Goal: Information Seeking & Learning: Compare options

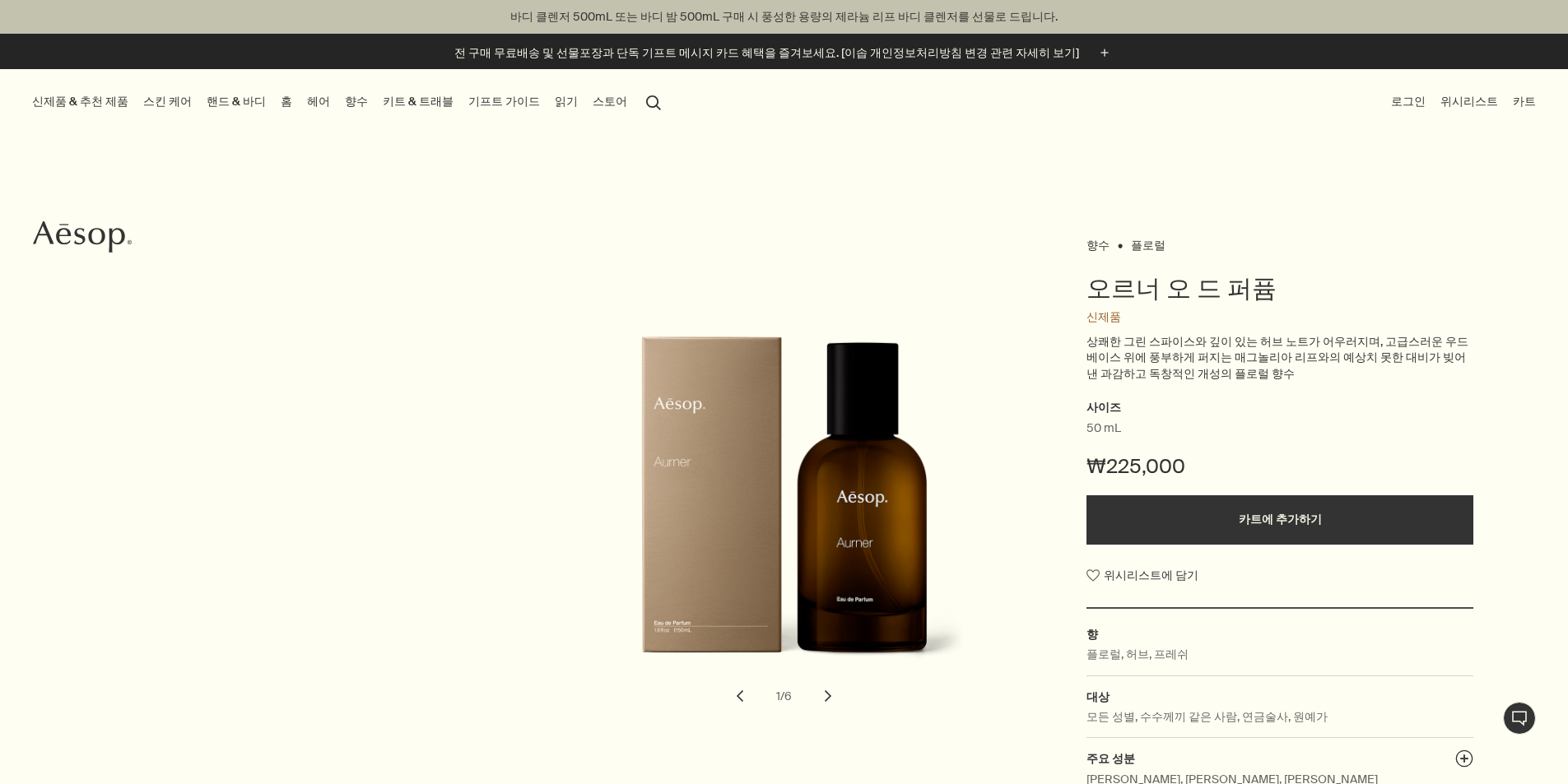
click at [372, 98] on link "향수" at bounding box center [356, 101] width 30 height 22
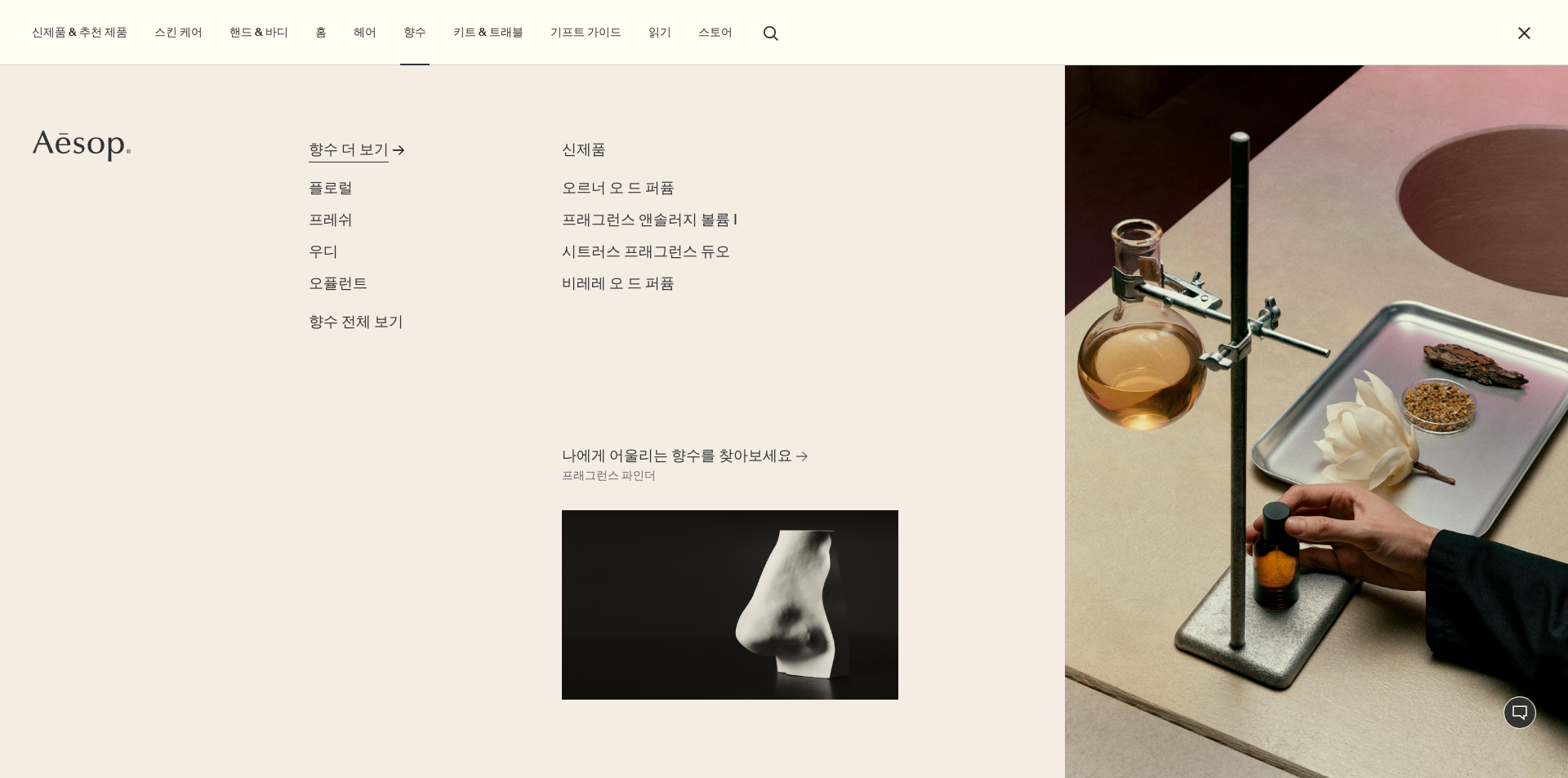
click at [361, 149] on div "향수 더 보기" at bounding box center [348, 149] width 80 height 22
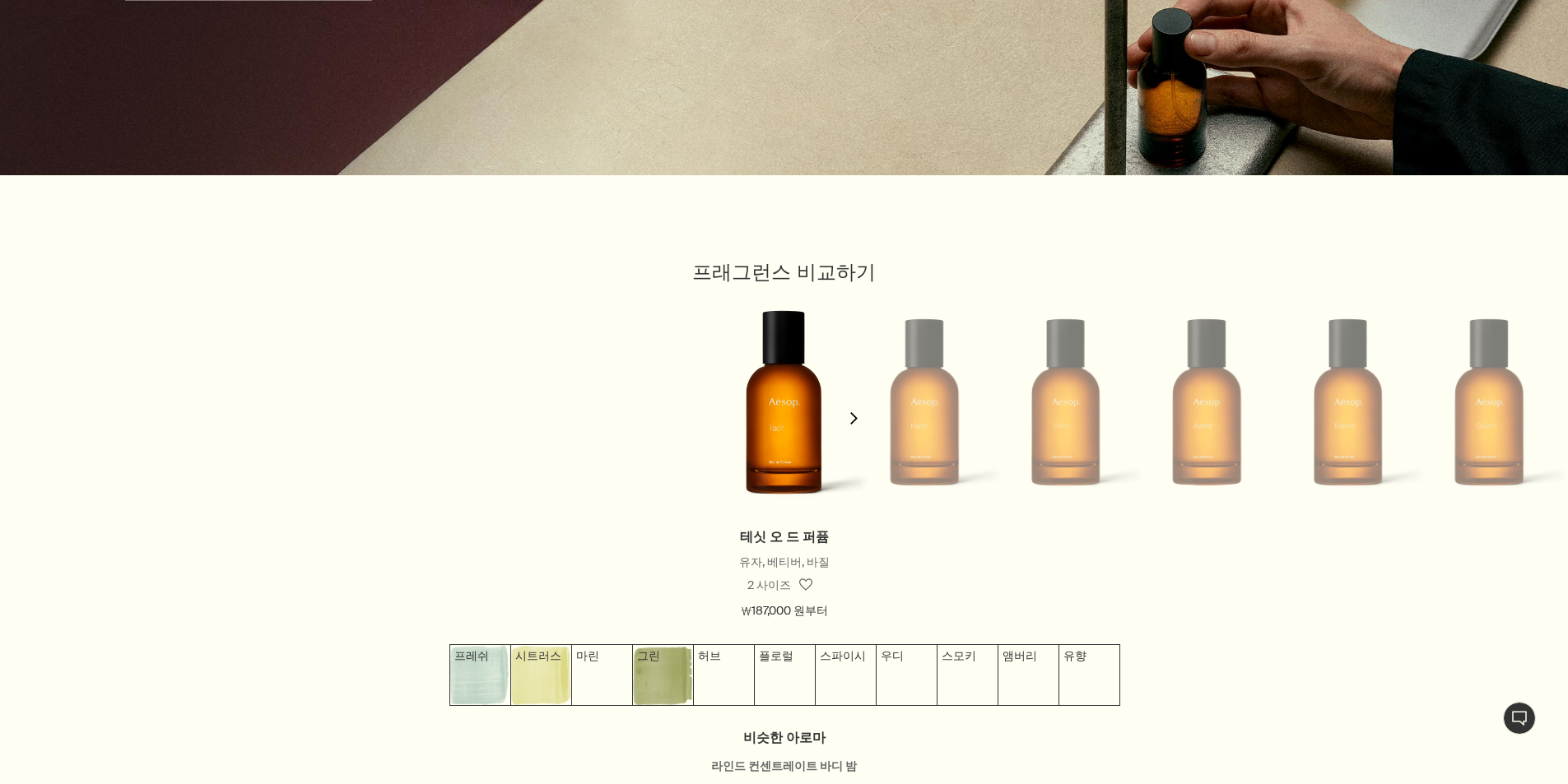
scroll to position [1564, 0]
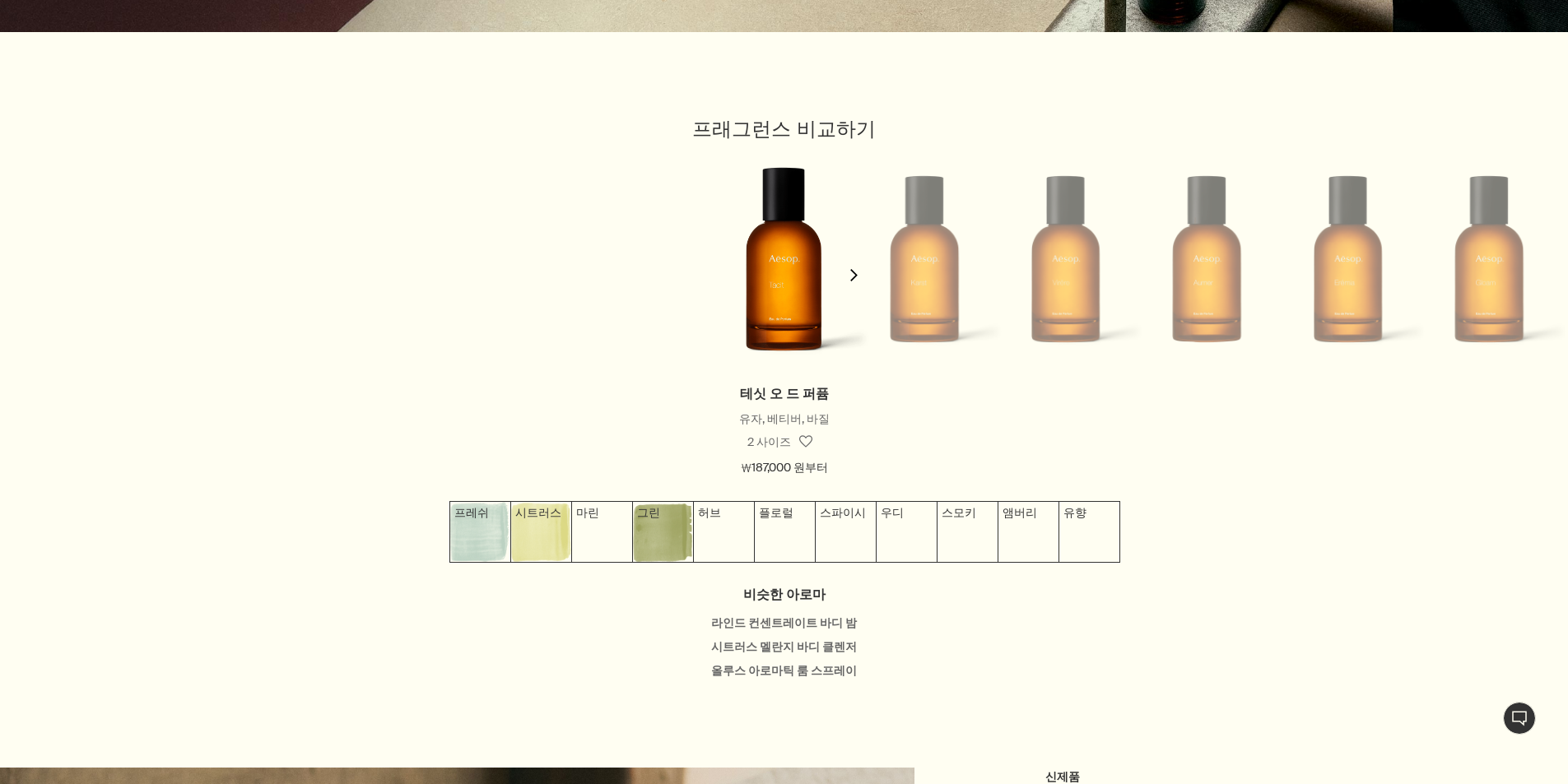
click at [853, 272] on button "chevron" at bounding box center [854, 265] width 33 height 236
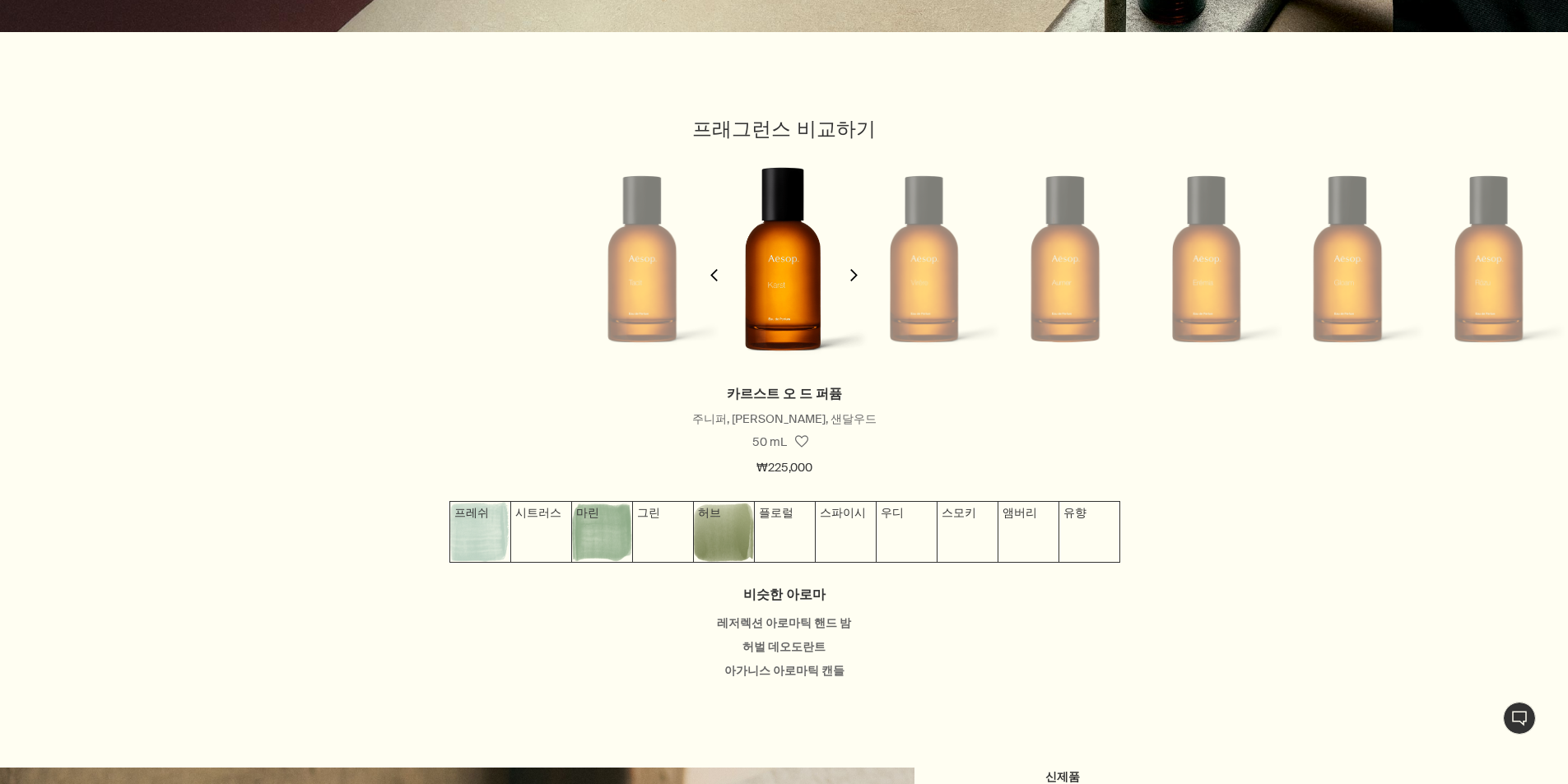
click at [853, 272] on button "chevron" at bounding box center [854, 265] width 33 height 236
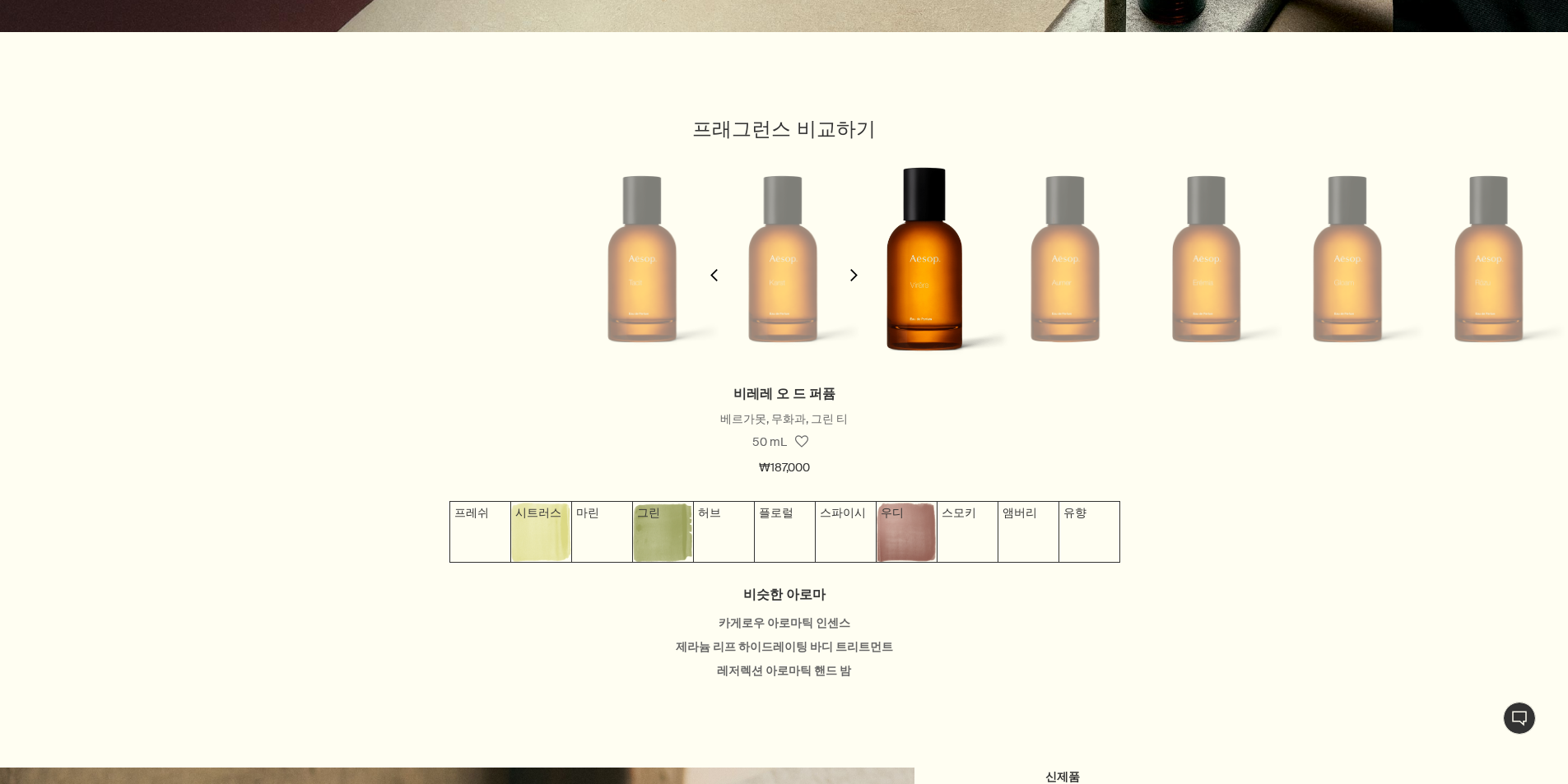
scroll to position [0, 292]
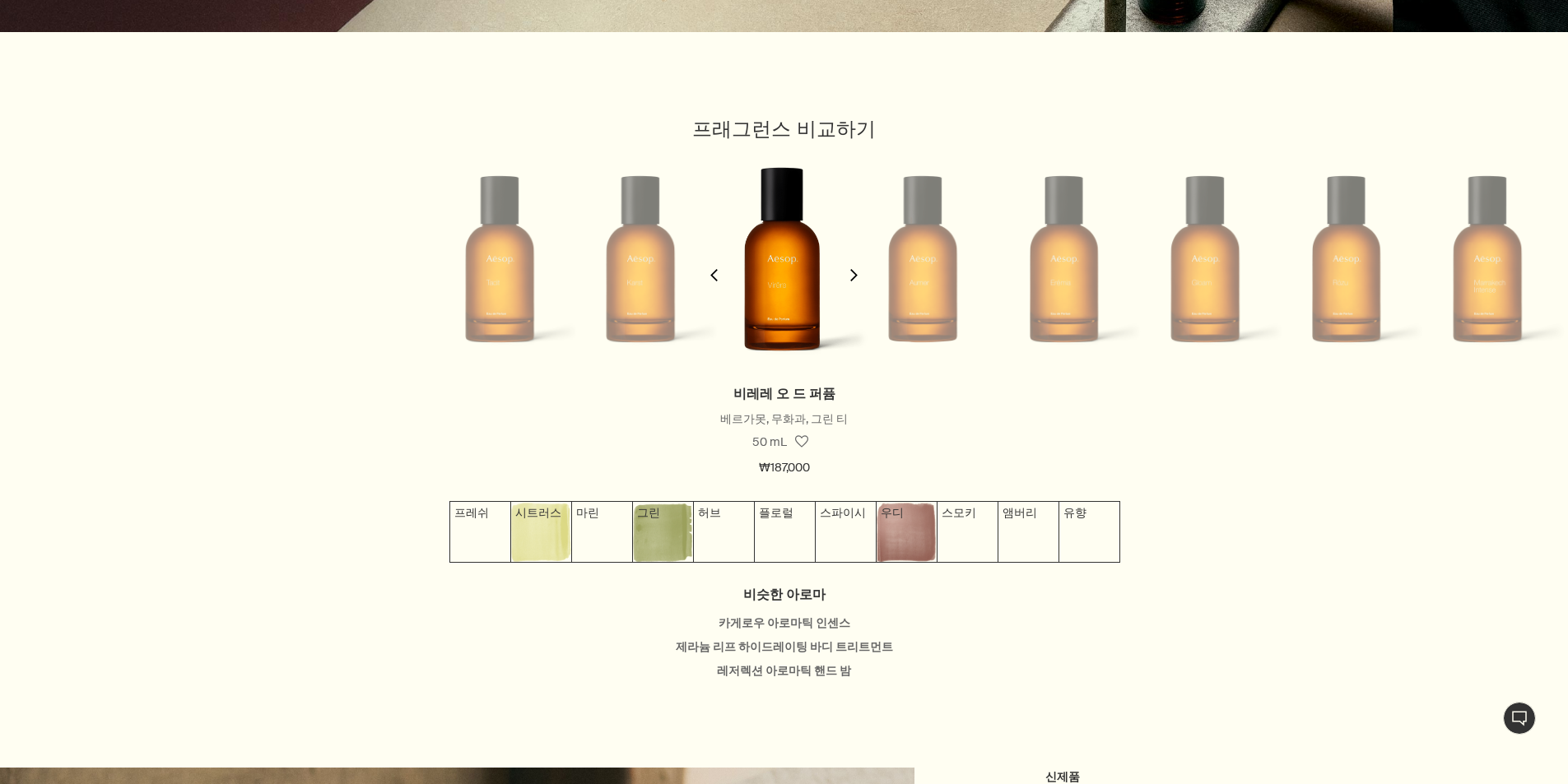
click at [853, 274] on button "chevron" at bounding box center [854, 265] width 33 height 236
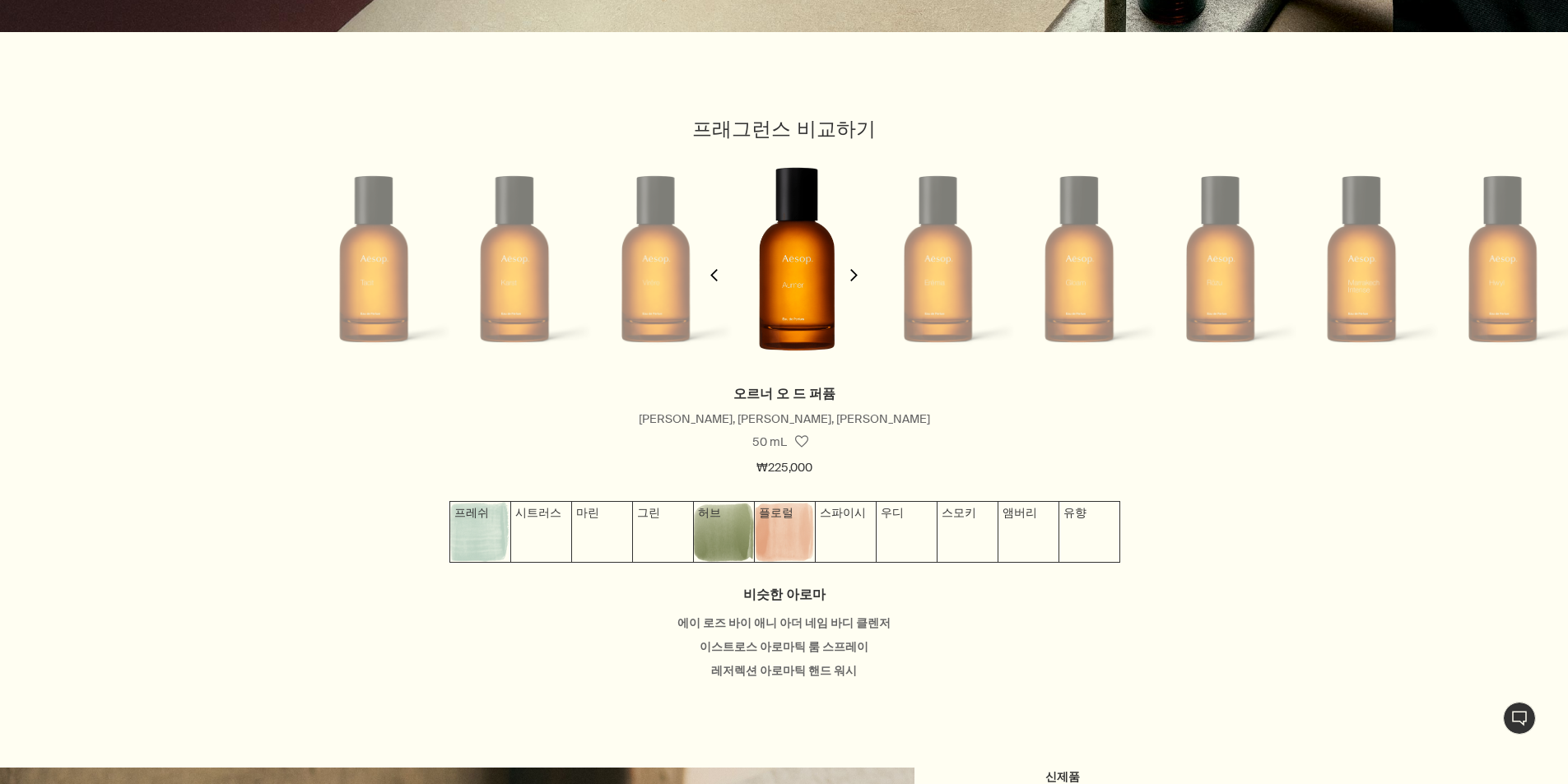
scroll to position [0, 435]
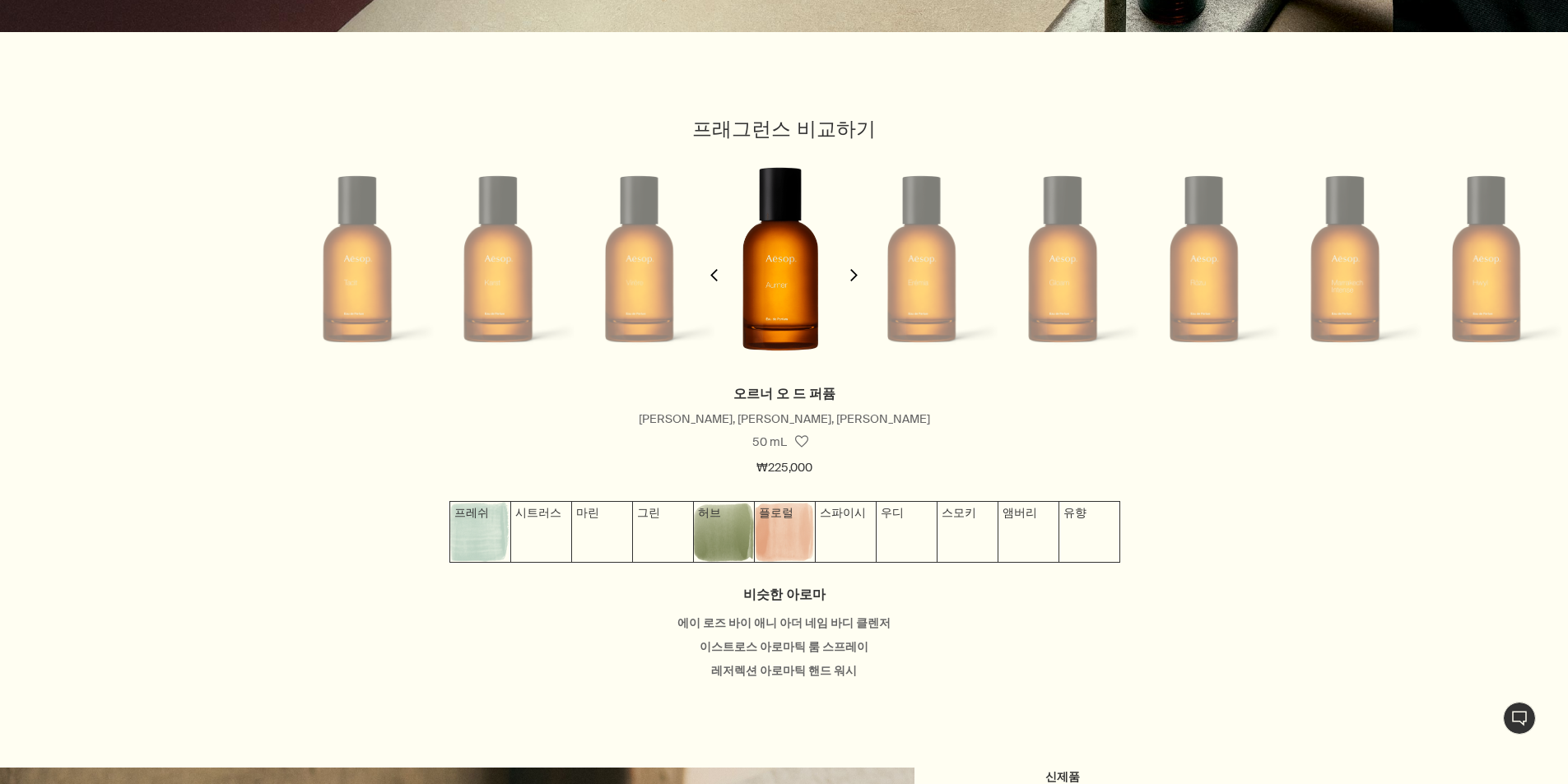
click at [853, 274] on button "chevron" at bounding box center [854, 265] width 33 height 236
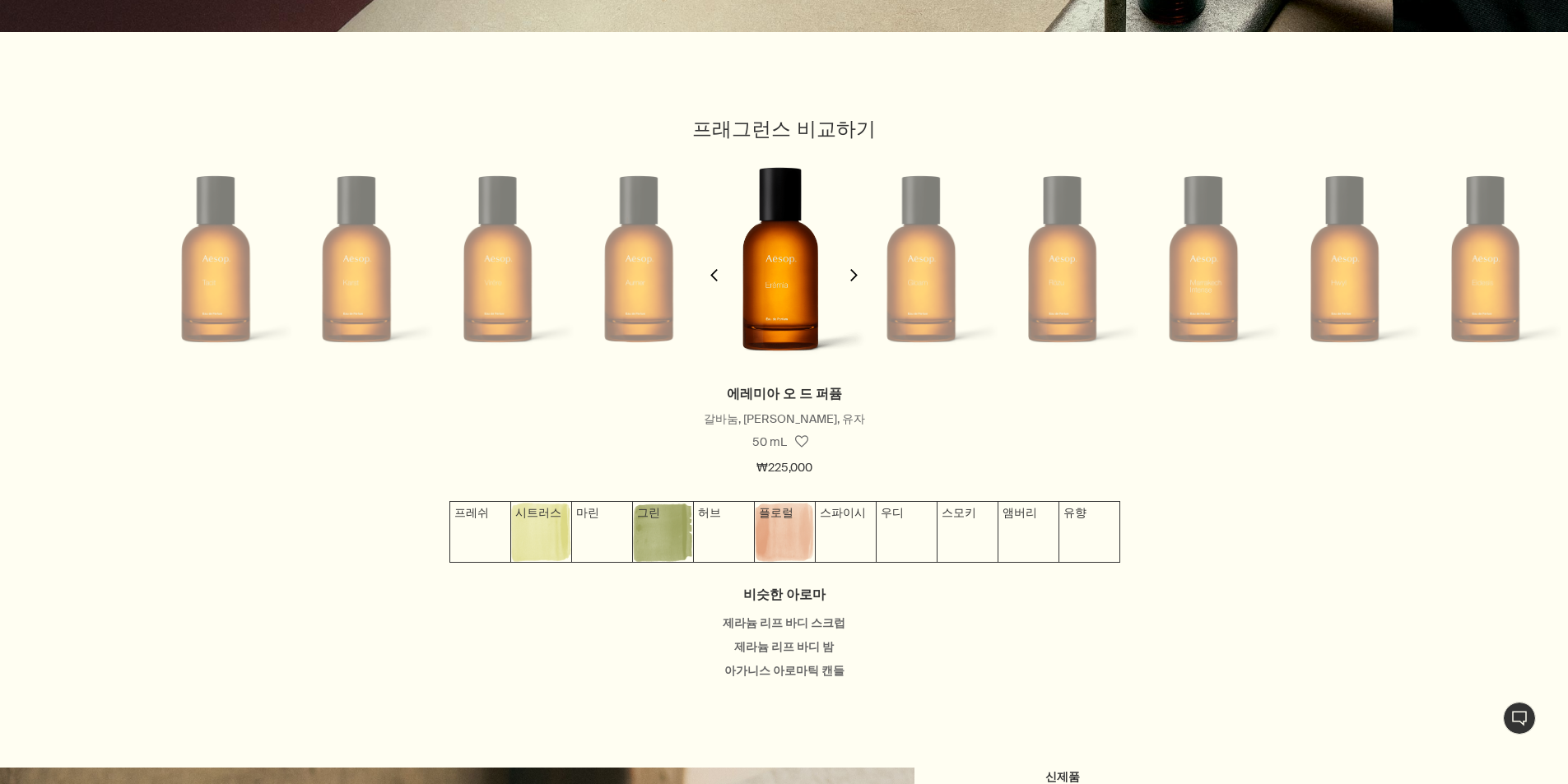
scroll to position [0, 577]
click at [853, 274] on button "chevron" at bounding box center [854, 265] width 33 height 236
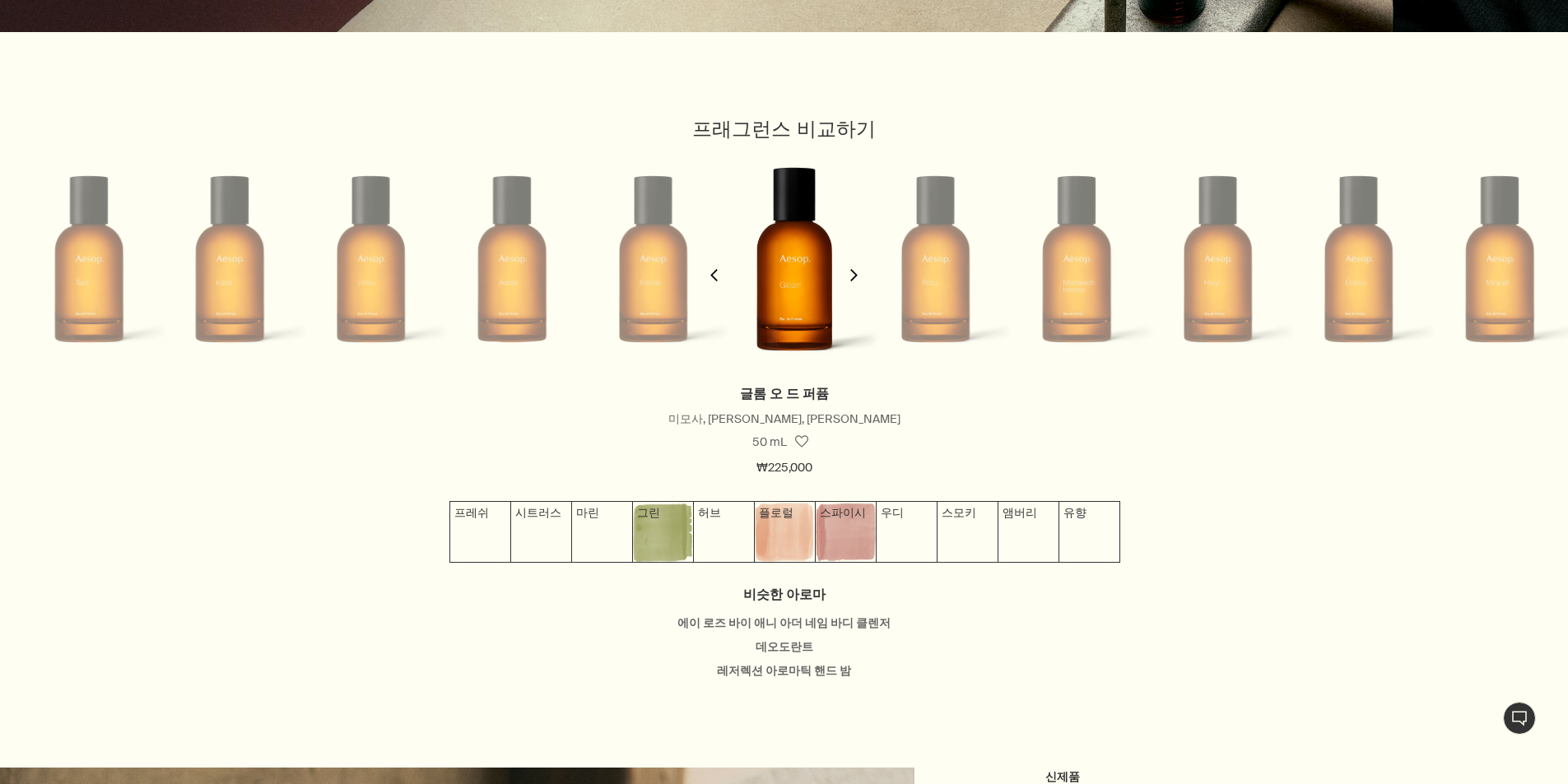
scroll to position [0, 719]
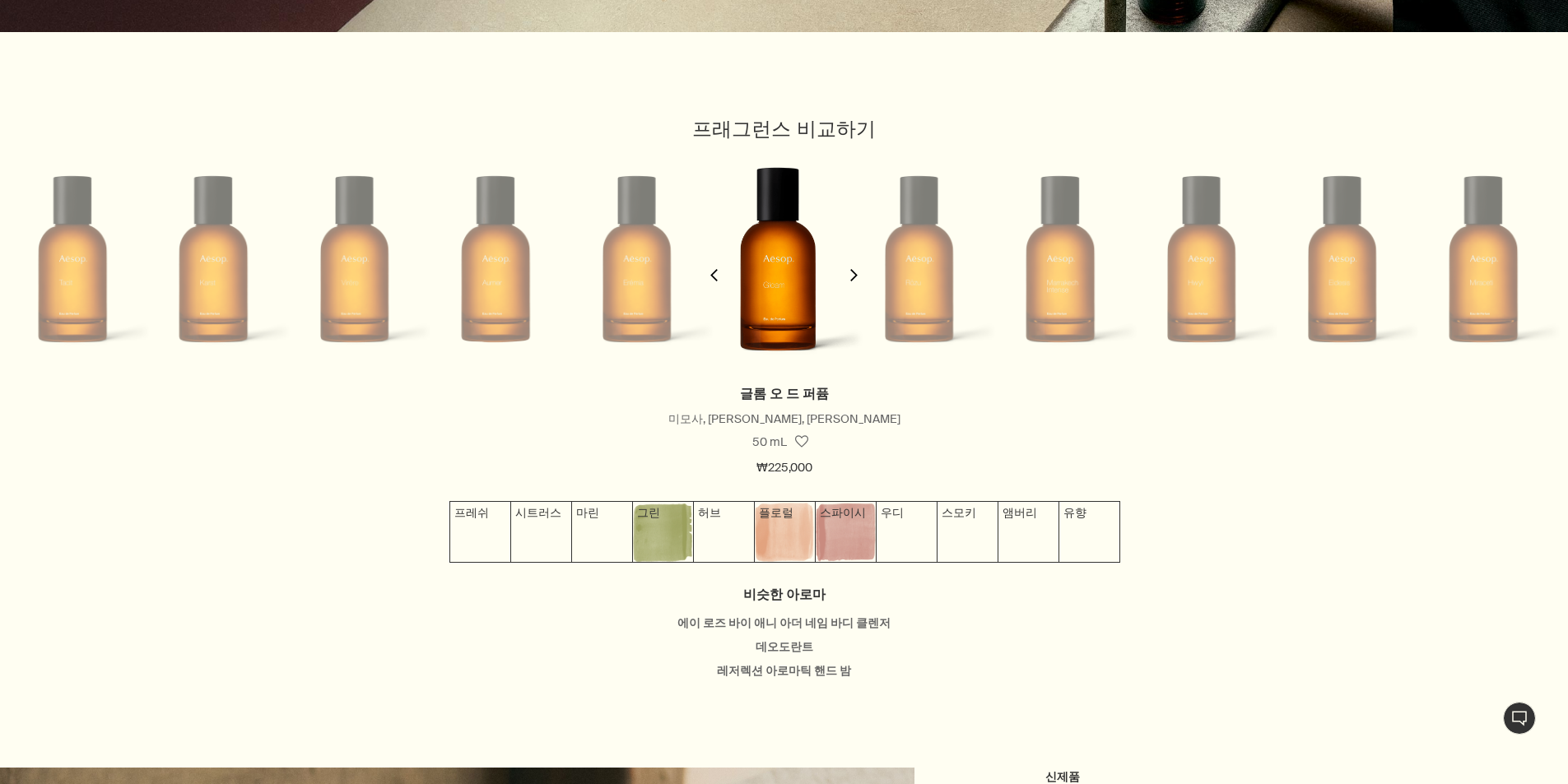
click at [853, 274] on button "chevron" at bounding box center [854, 265] width 33 height 236
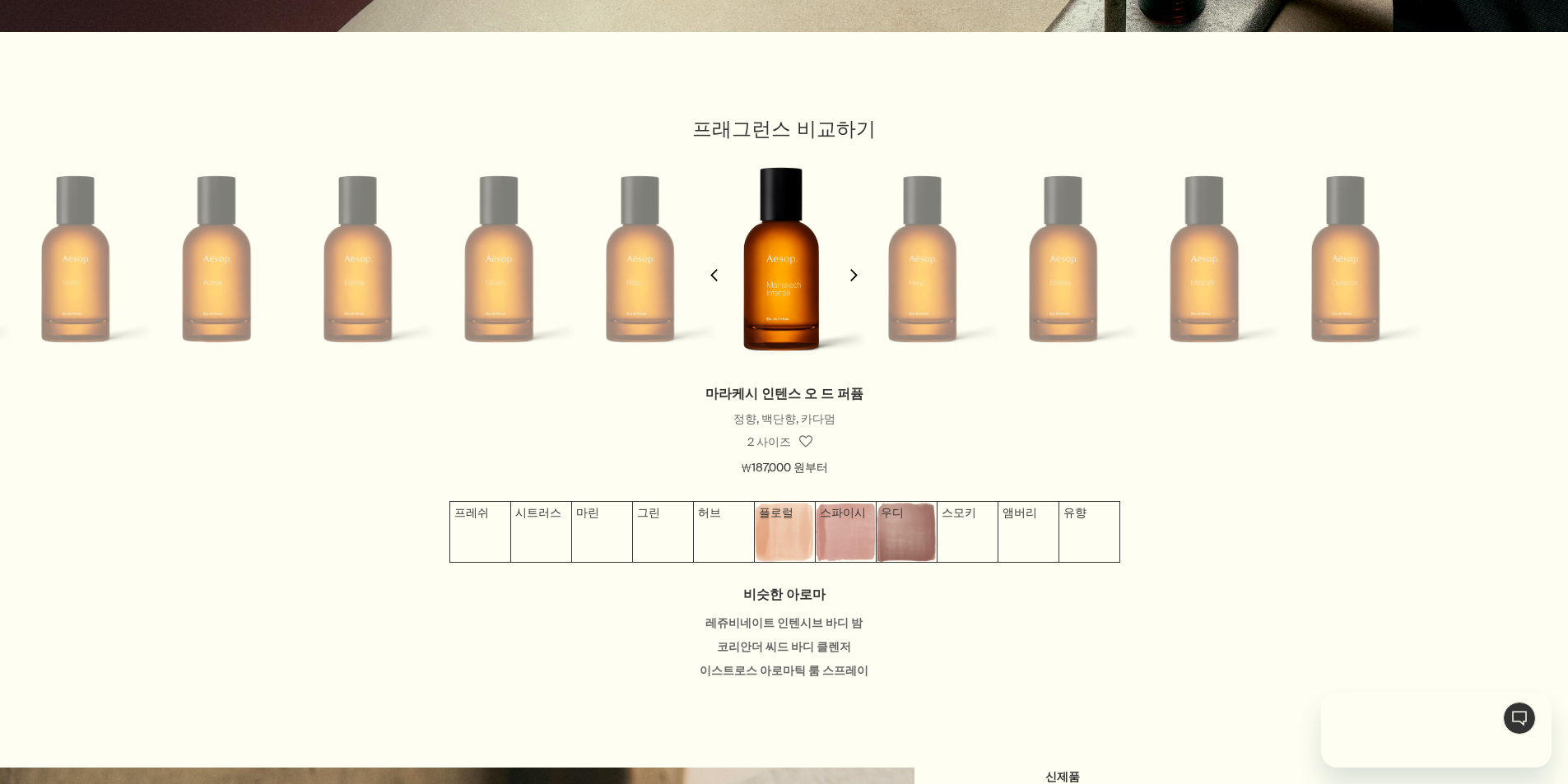
scroll to position [0, 0]
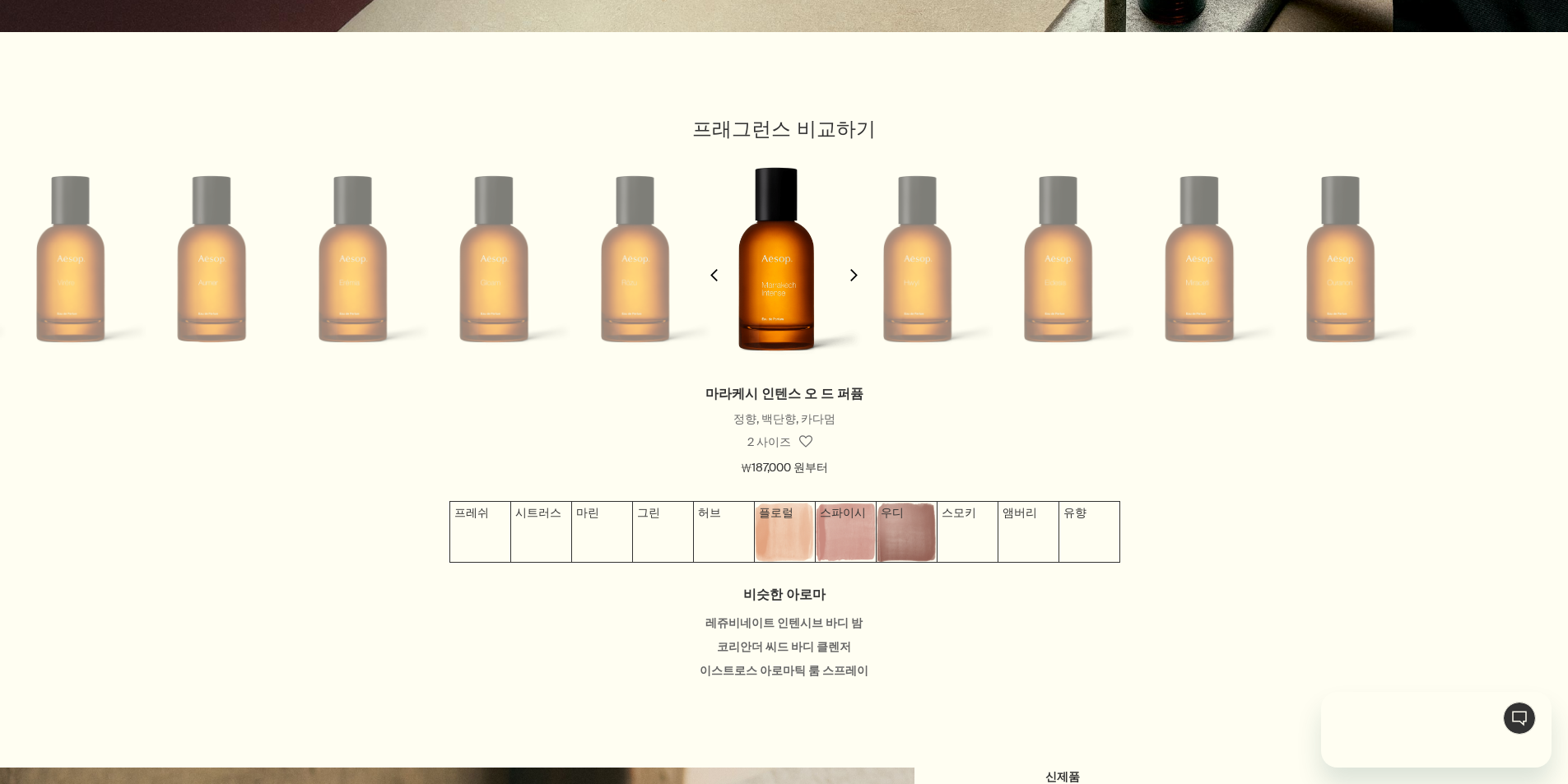
click at [853, 274] on button "chevron" at bounding box center [854, 265] width 33 height 236
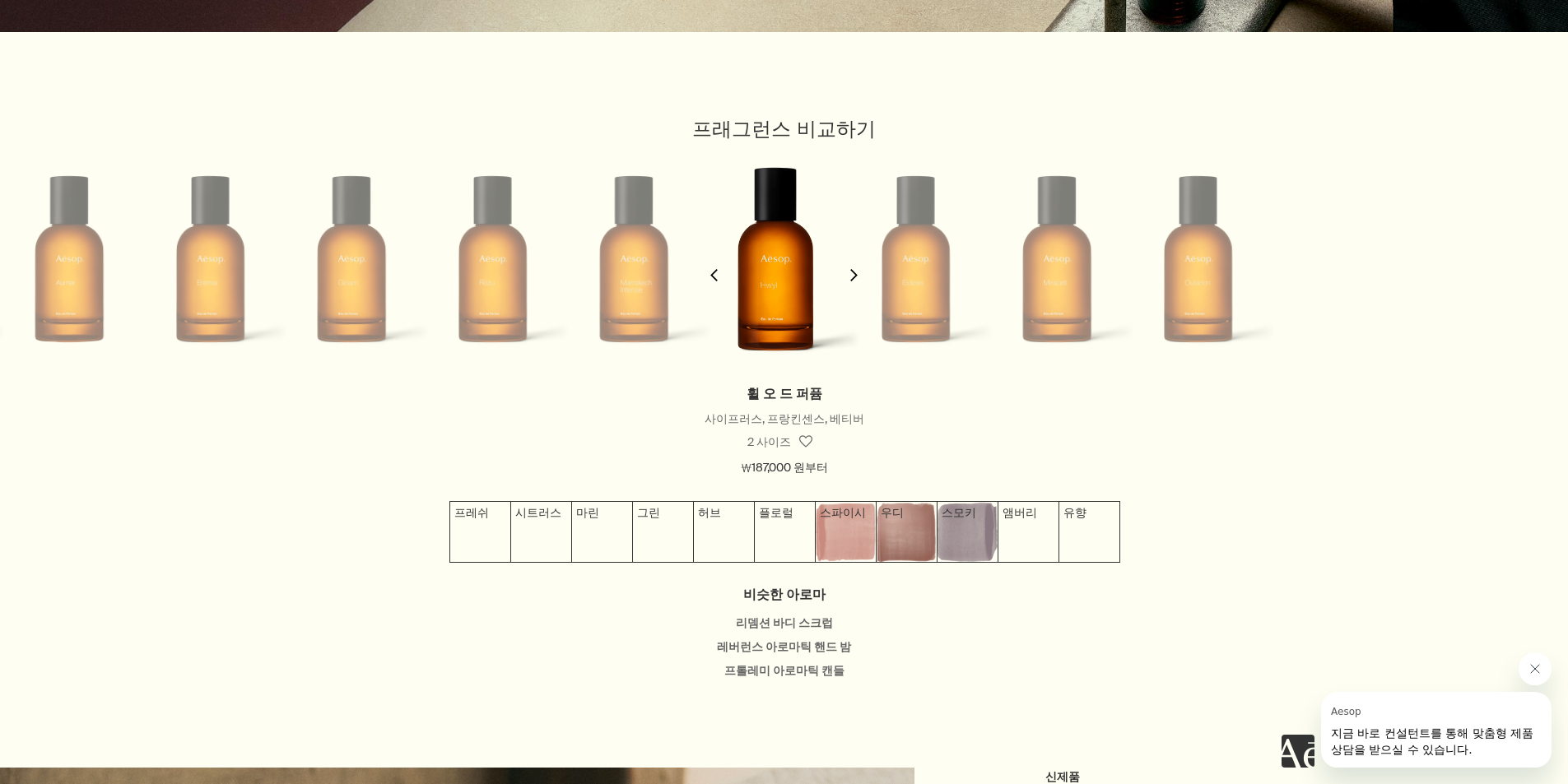
click at [853, 274] on button "chevron" at bounding box center [854, 265] width 33 height 236
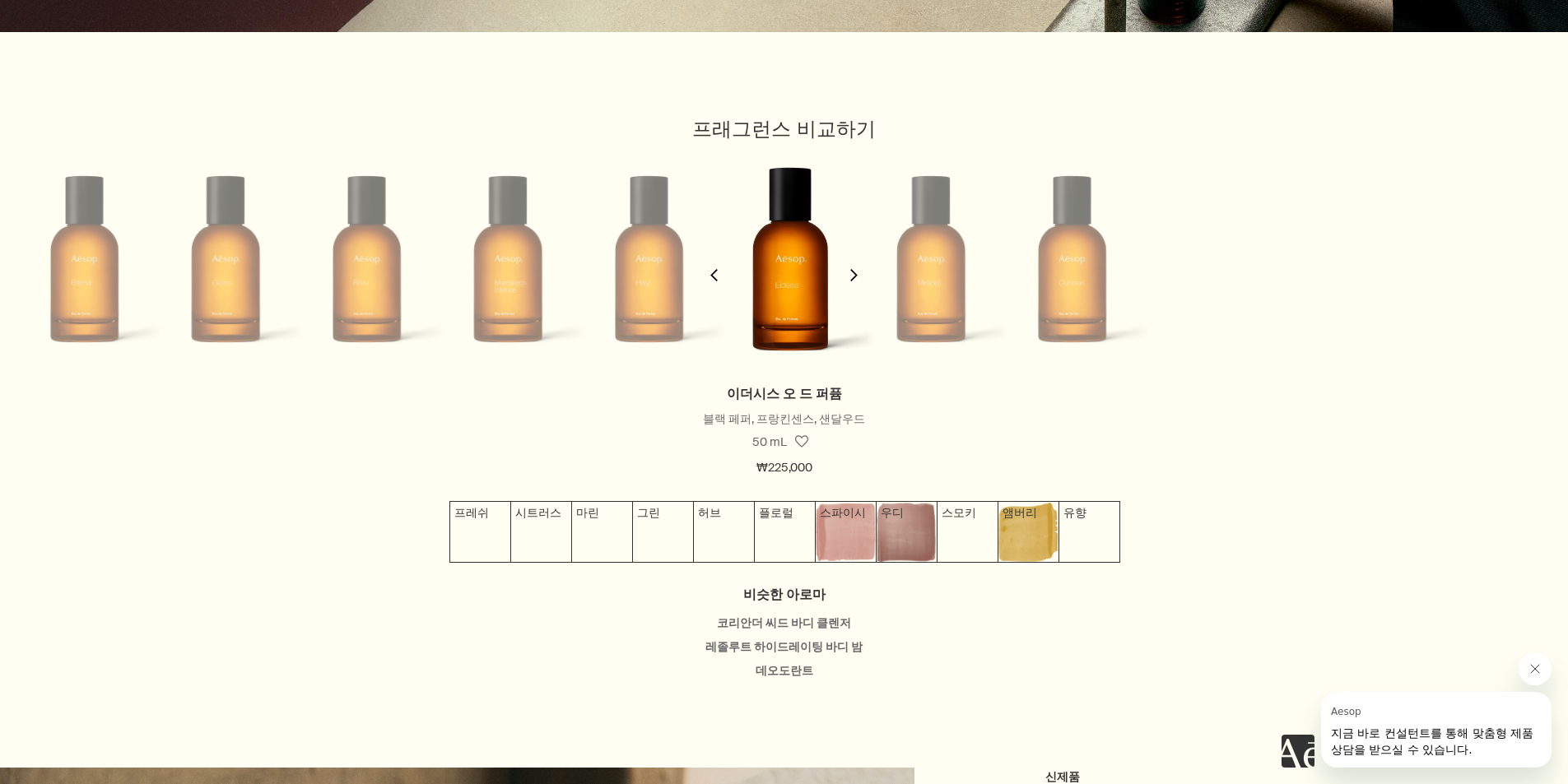
scroll to position [0, 1288]
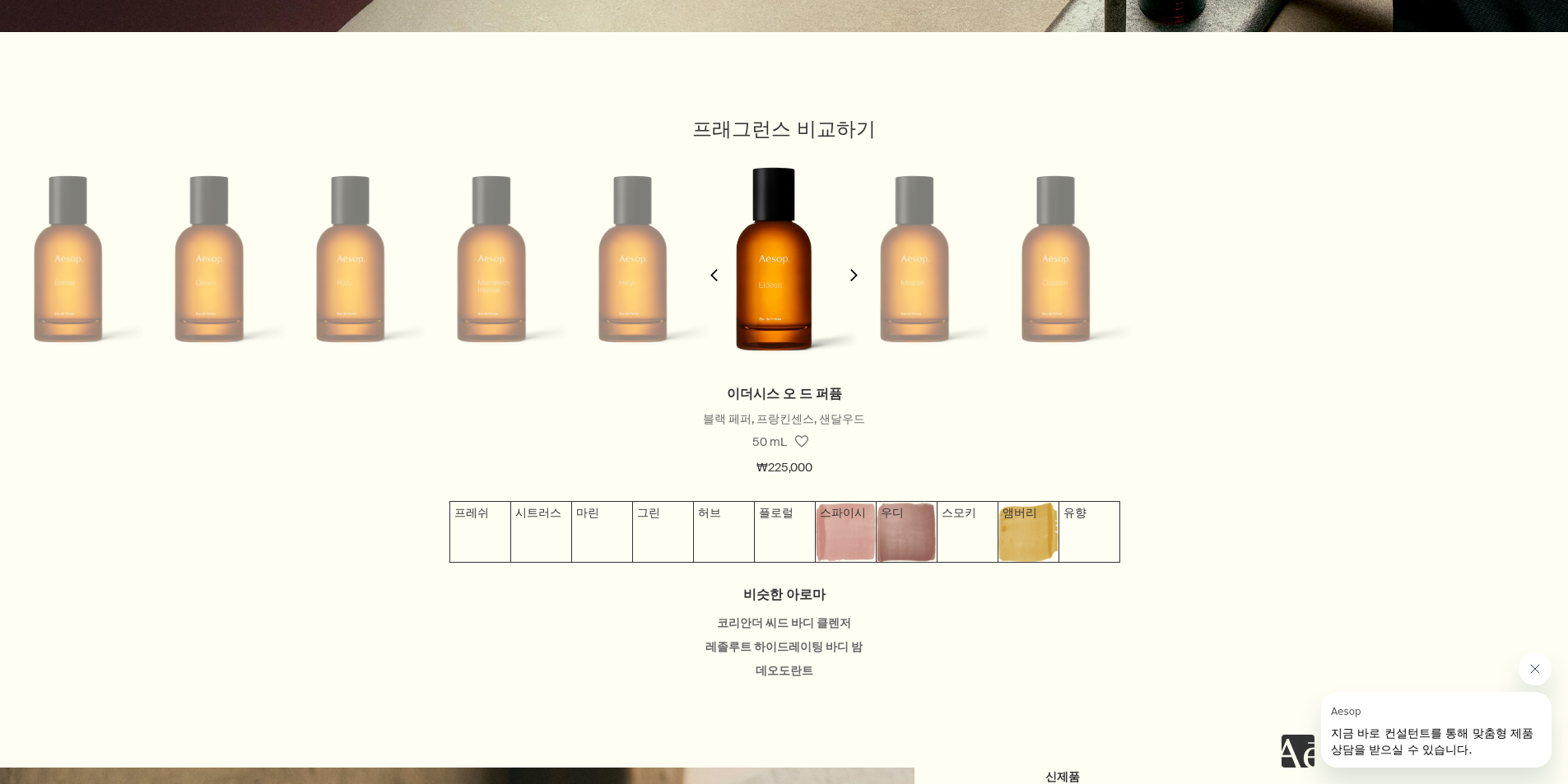
click at [853, 274] on button "chevron" at bounding box center [854, 265] width 33 height 236
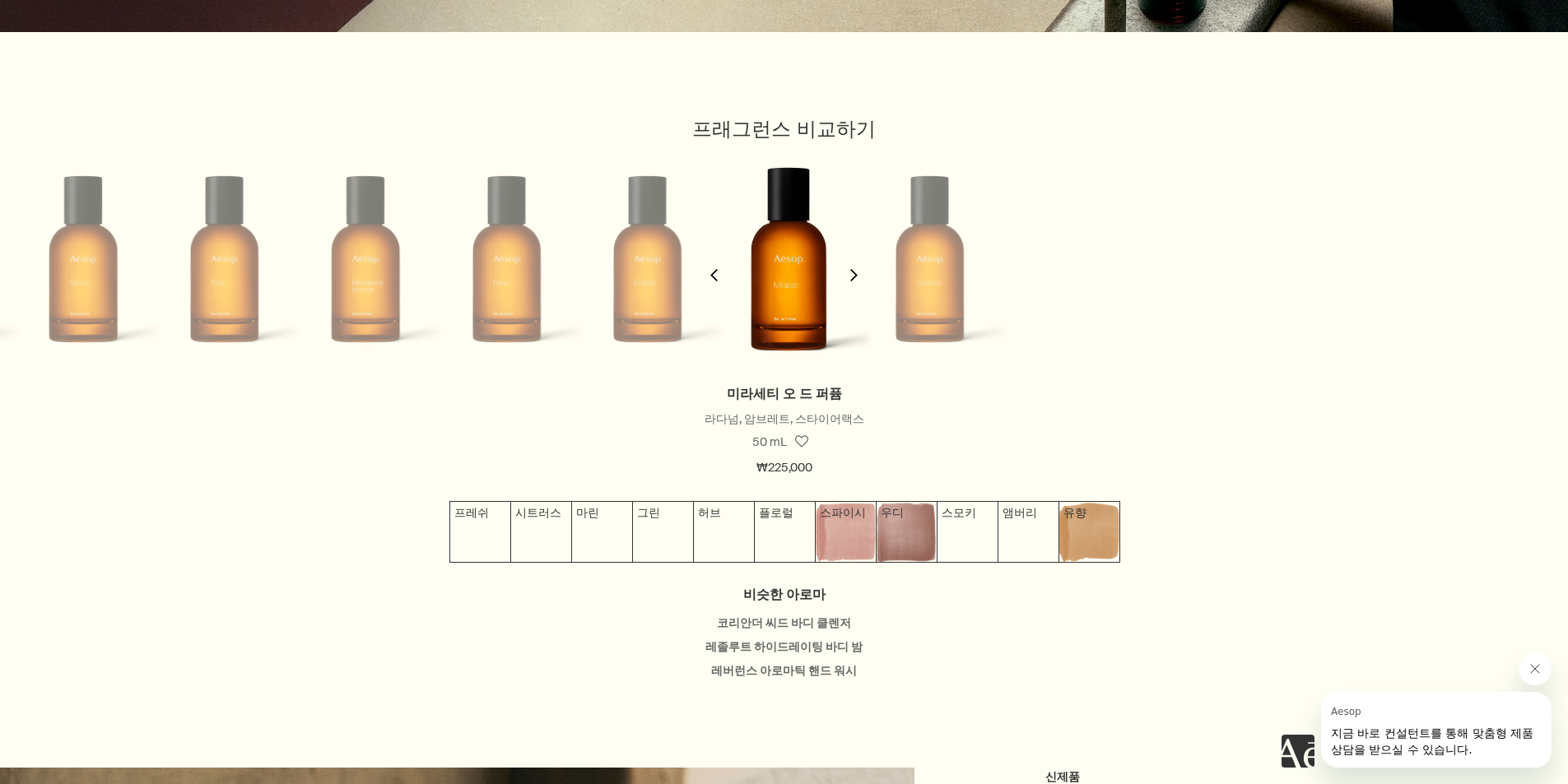
scroll to position [0, 1430]
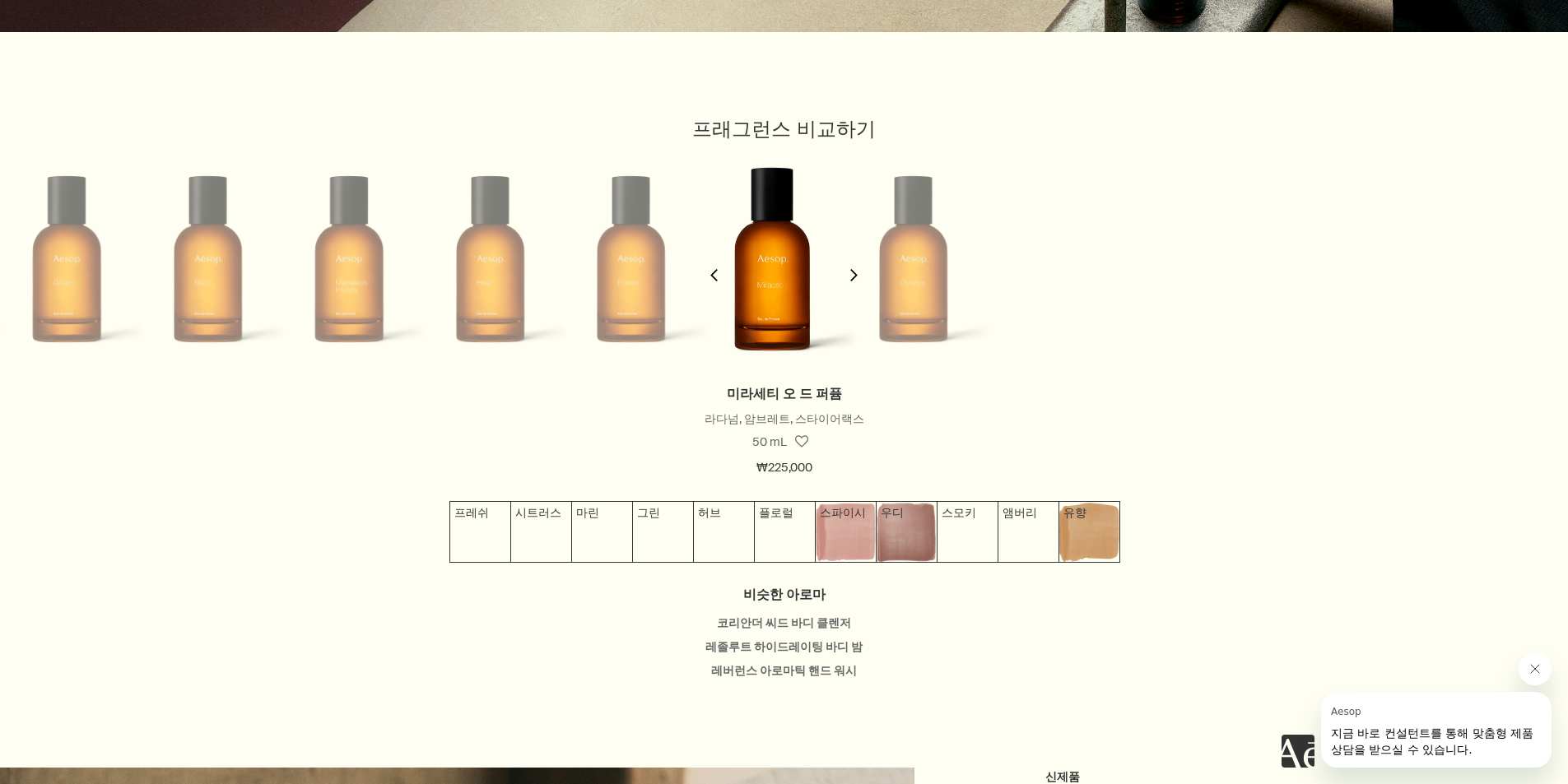
click at [853, 274] on button "chevron" at bounding box center [854, 265] width 33 height 236
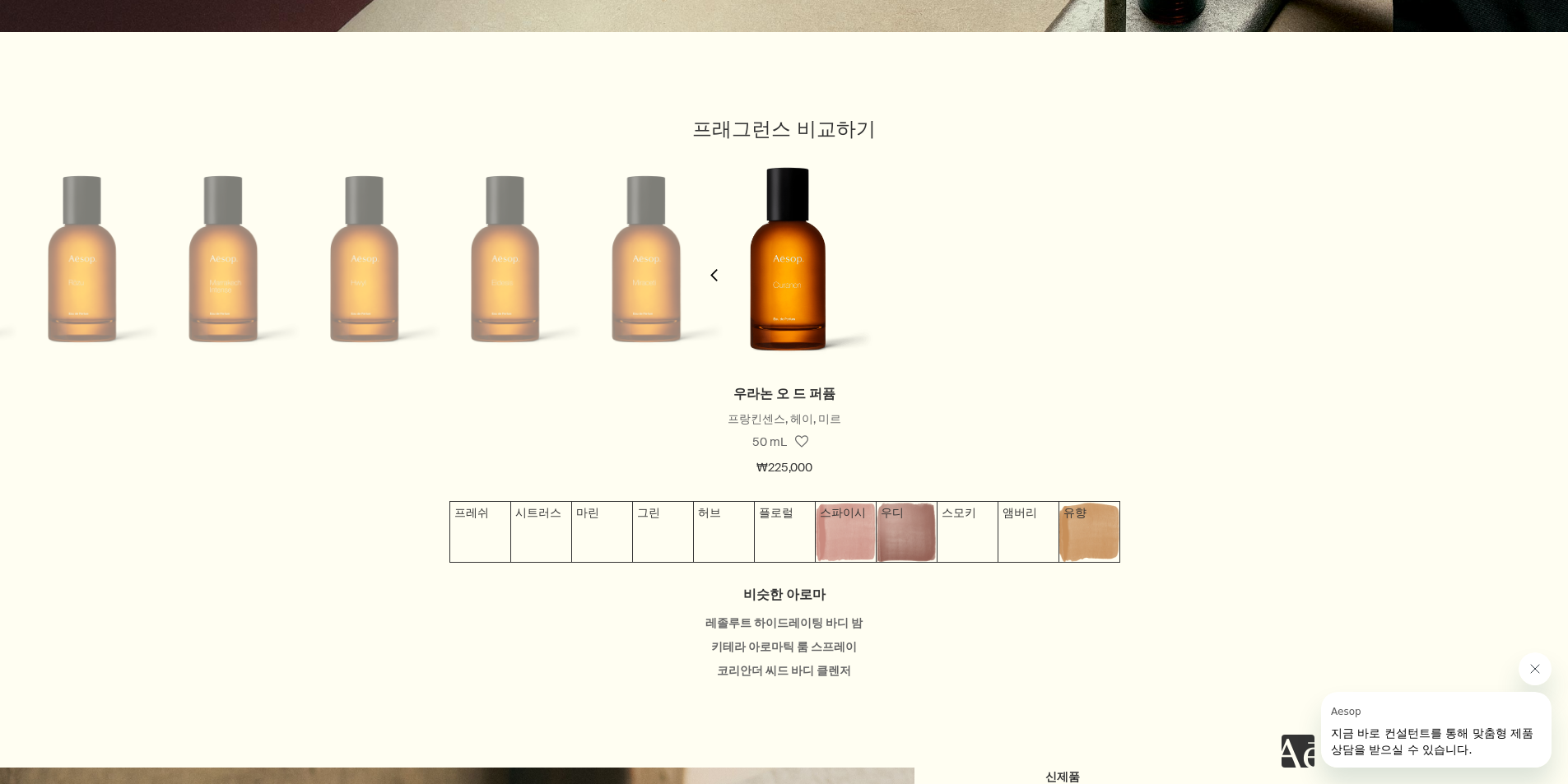
scroll to position [0, 1572]
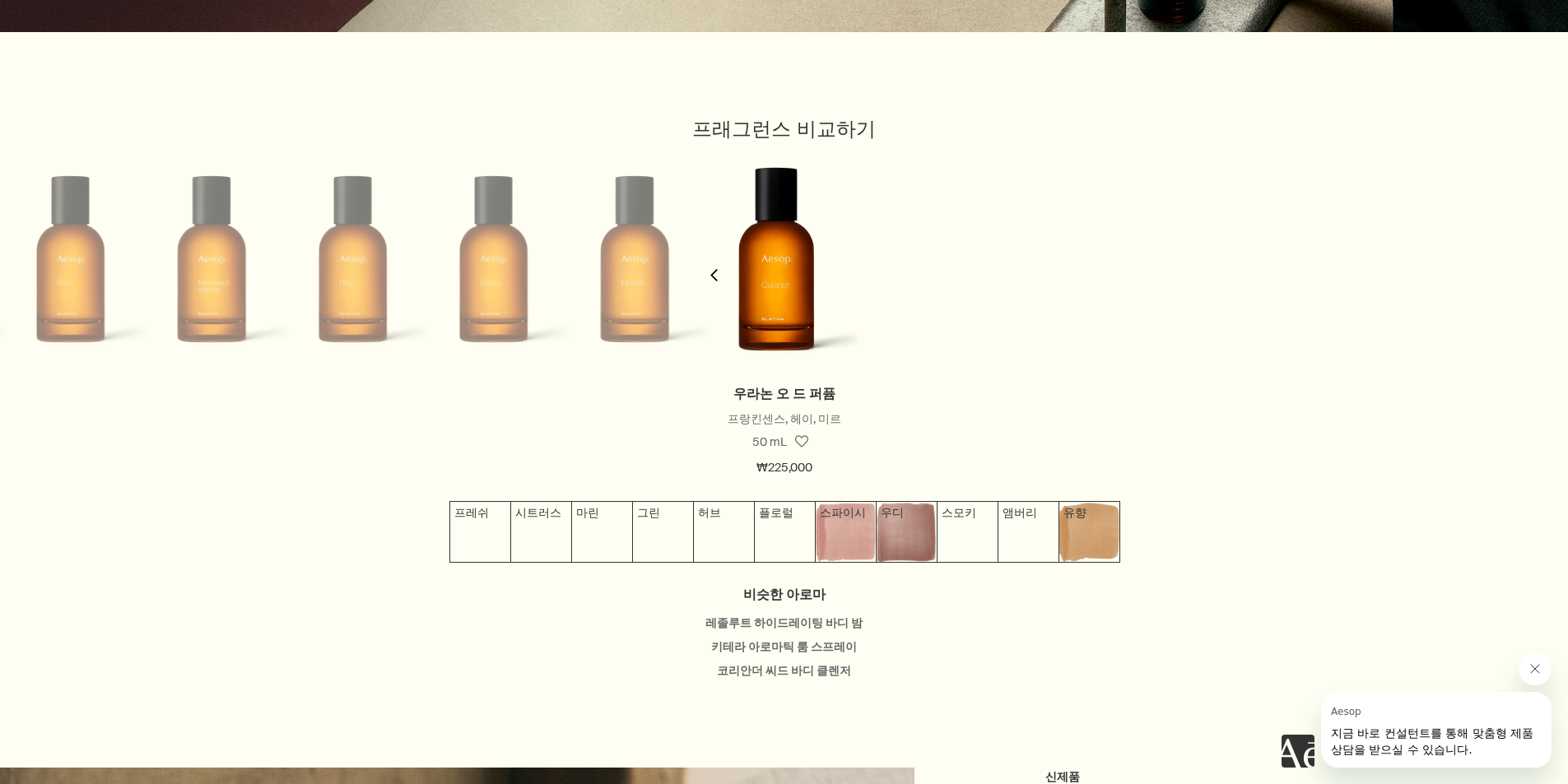
click at [720, 274] on button "chevron" at bounding box center [714, 265] width 33 height 236
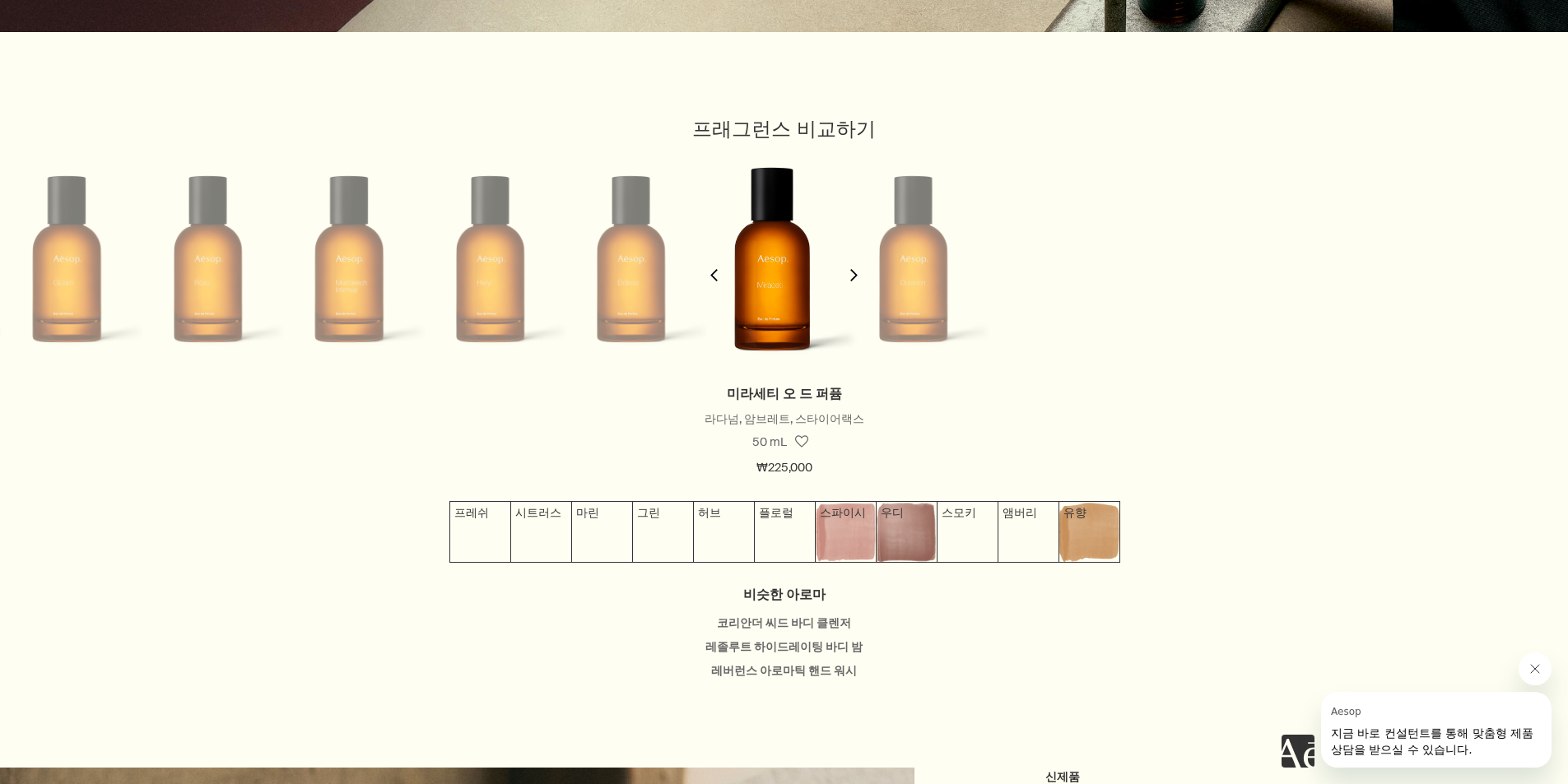
click at [720, 274] on button "chevron" at bounding box center [714, 265] width 33 height 236
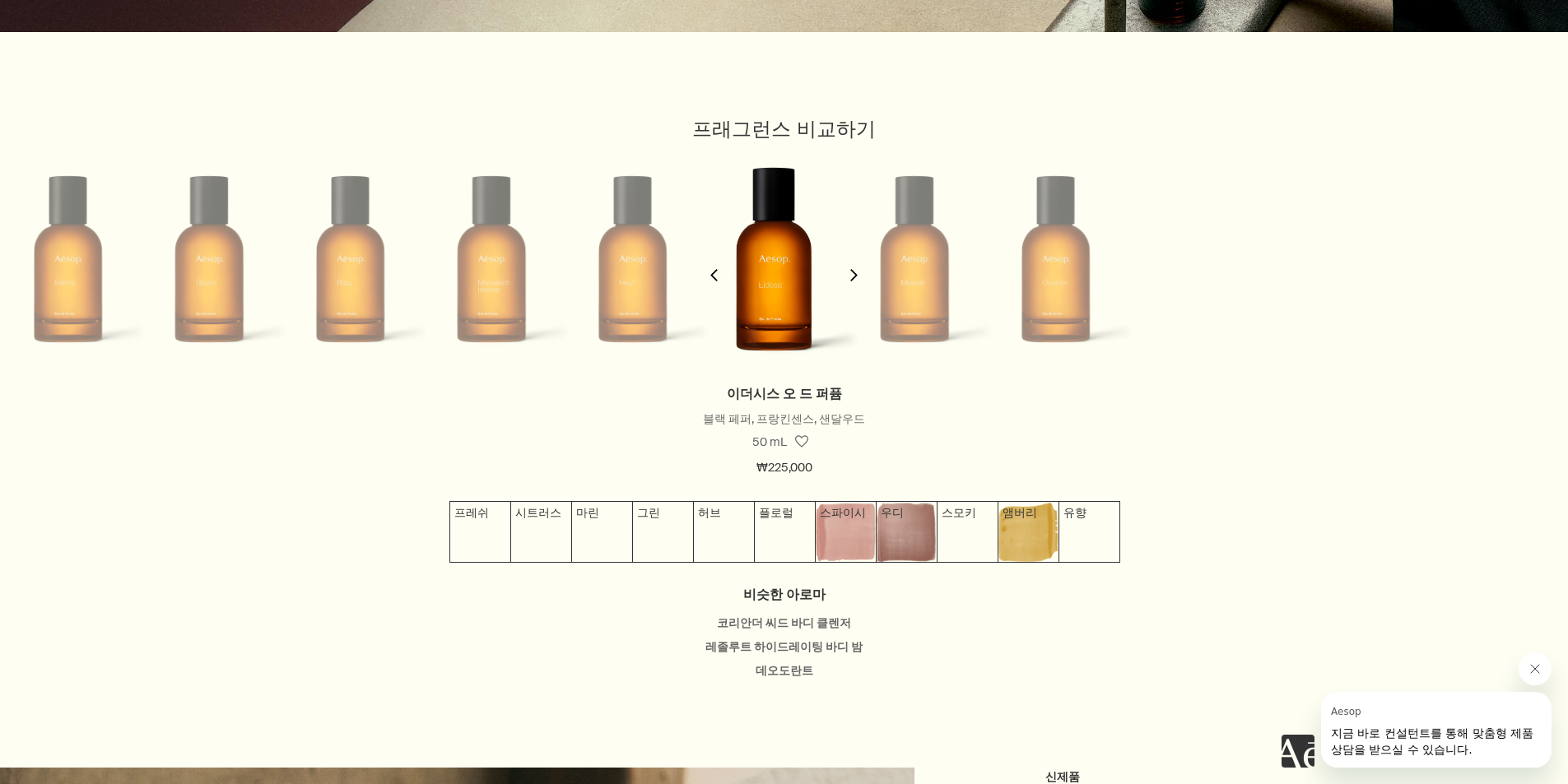
click at [720, 274] on button "chevron" at bounding box center [714, 265] width 33 height 236
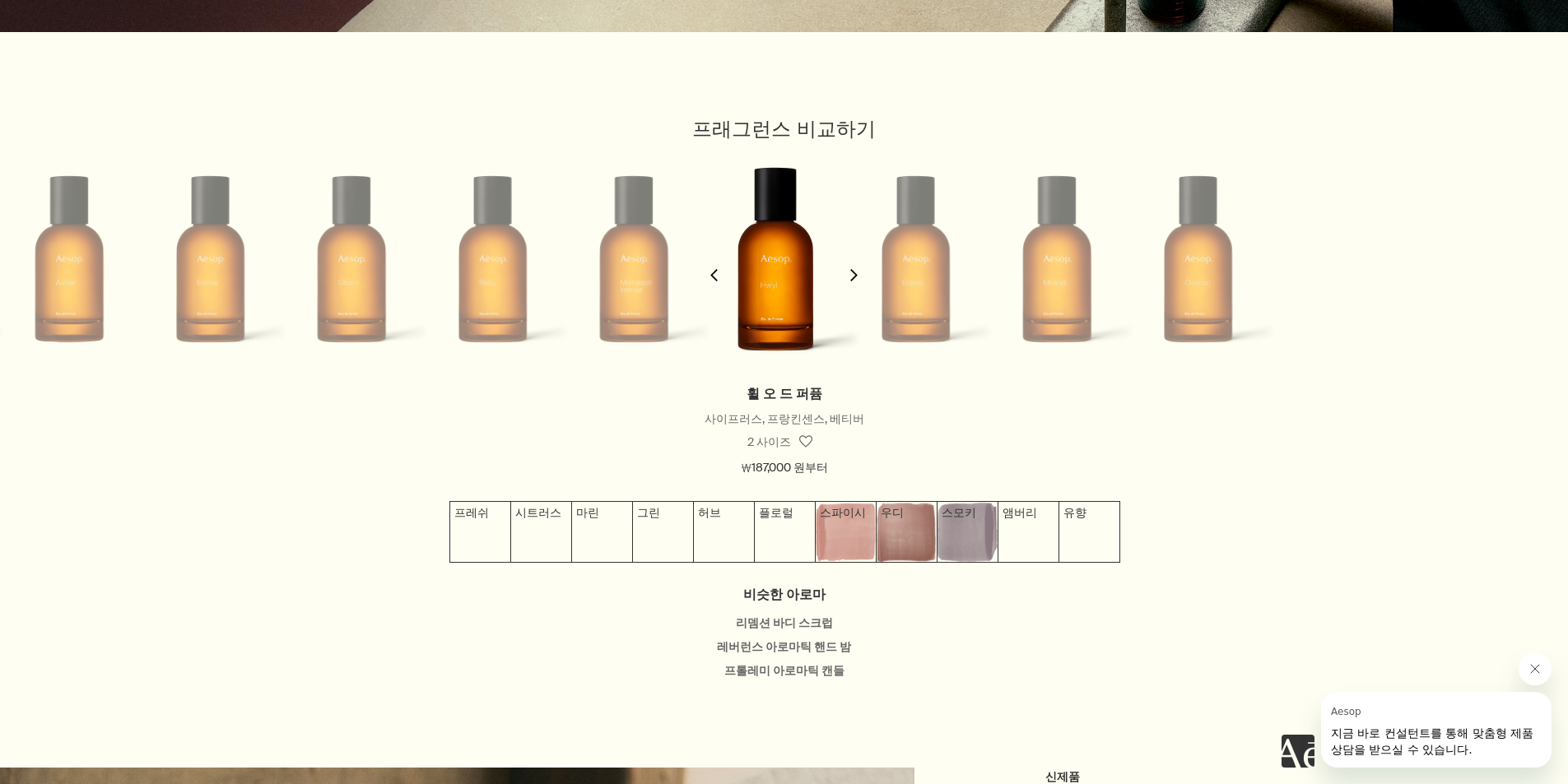
click at [850, 281] on polygon "button" at bounding box center [854, 275] width 8 height 13
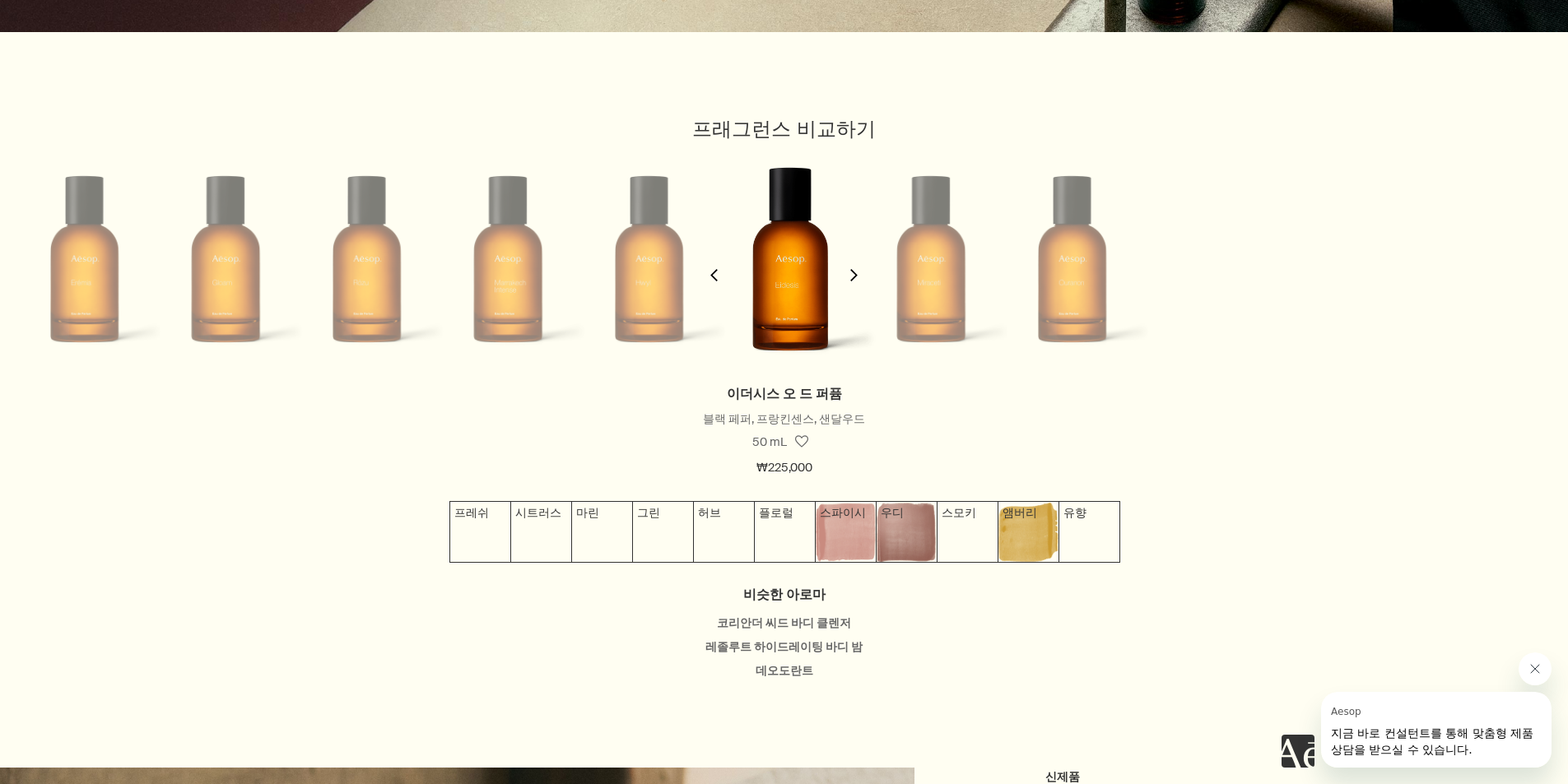
scroll to position [0, 1288]
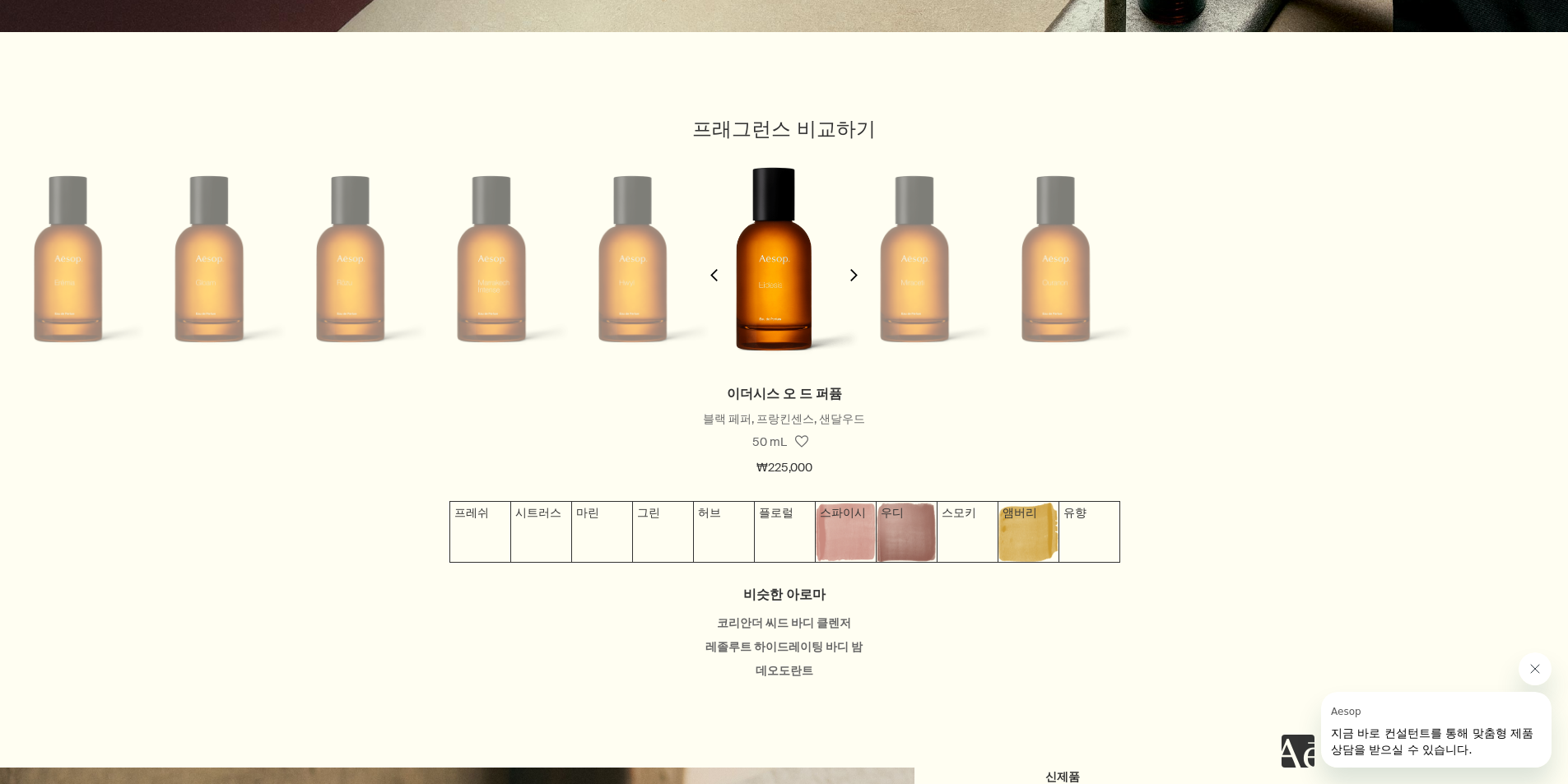
click at [721, 269] on button "chevron" at bounding box center [714, 265] width 33 height 236
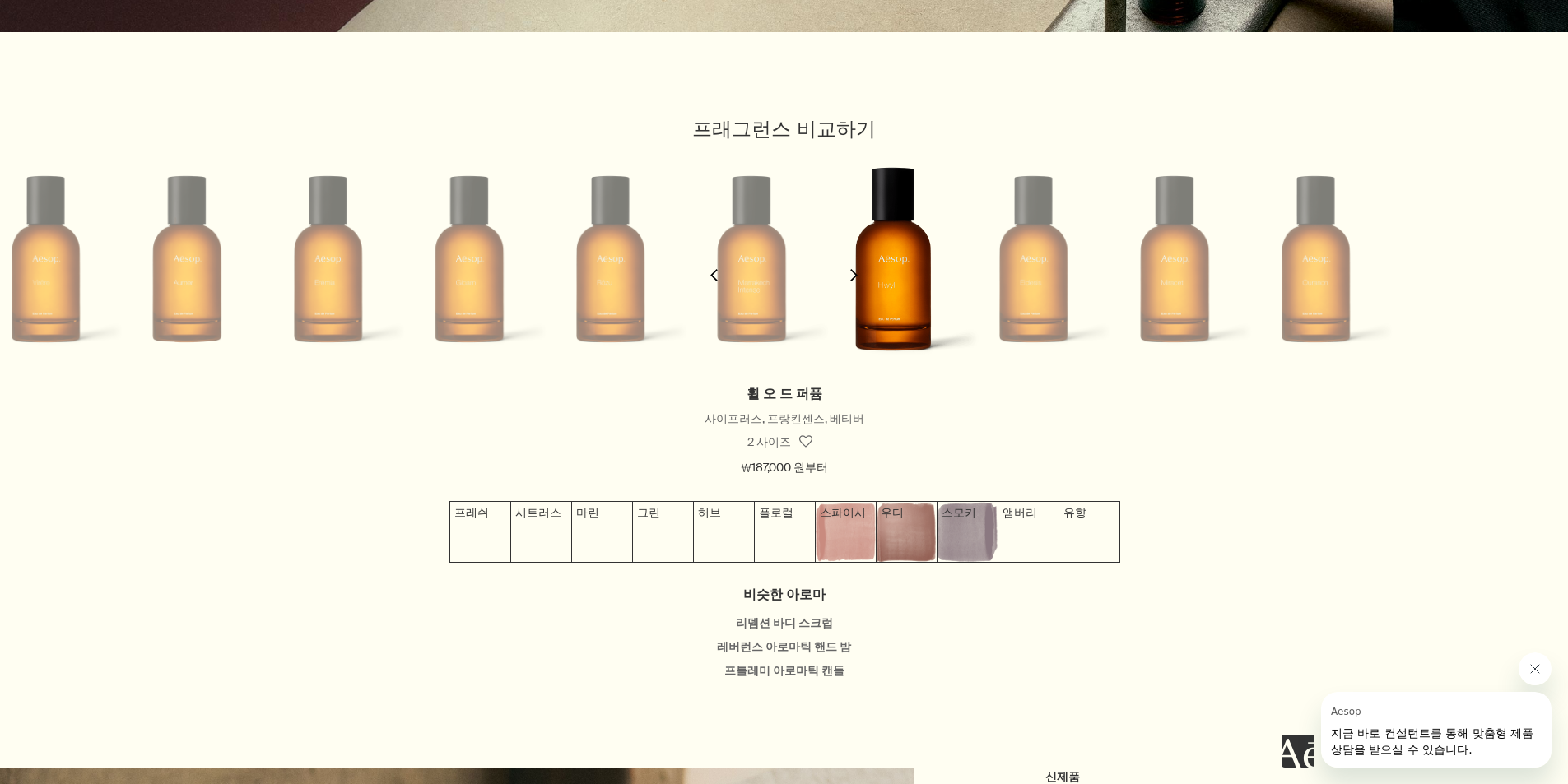
click at [721, 269] on button "chevron" at bounding box center [714, 265] width 33 height 236
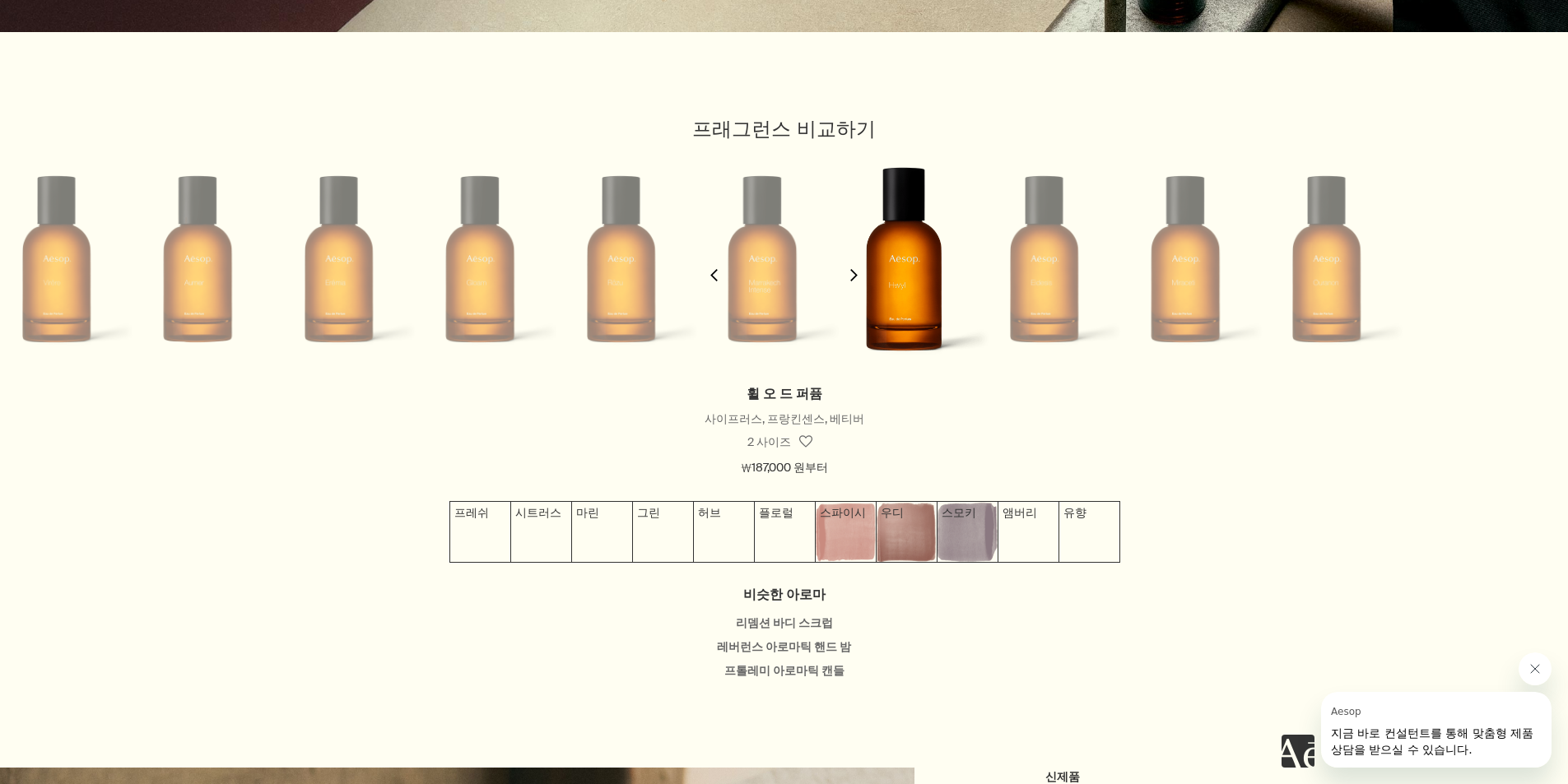
click at [721, 269] on button "chevron" at bounding box center [714, 265] width 33 height 236
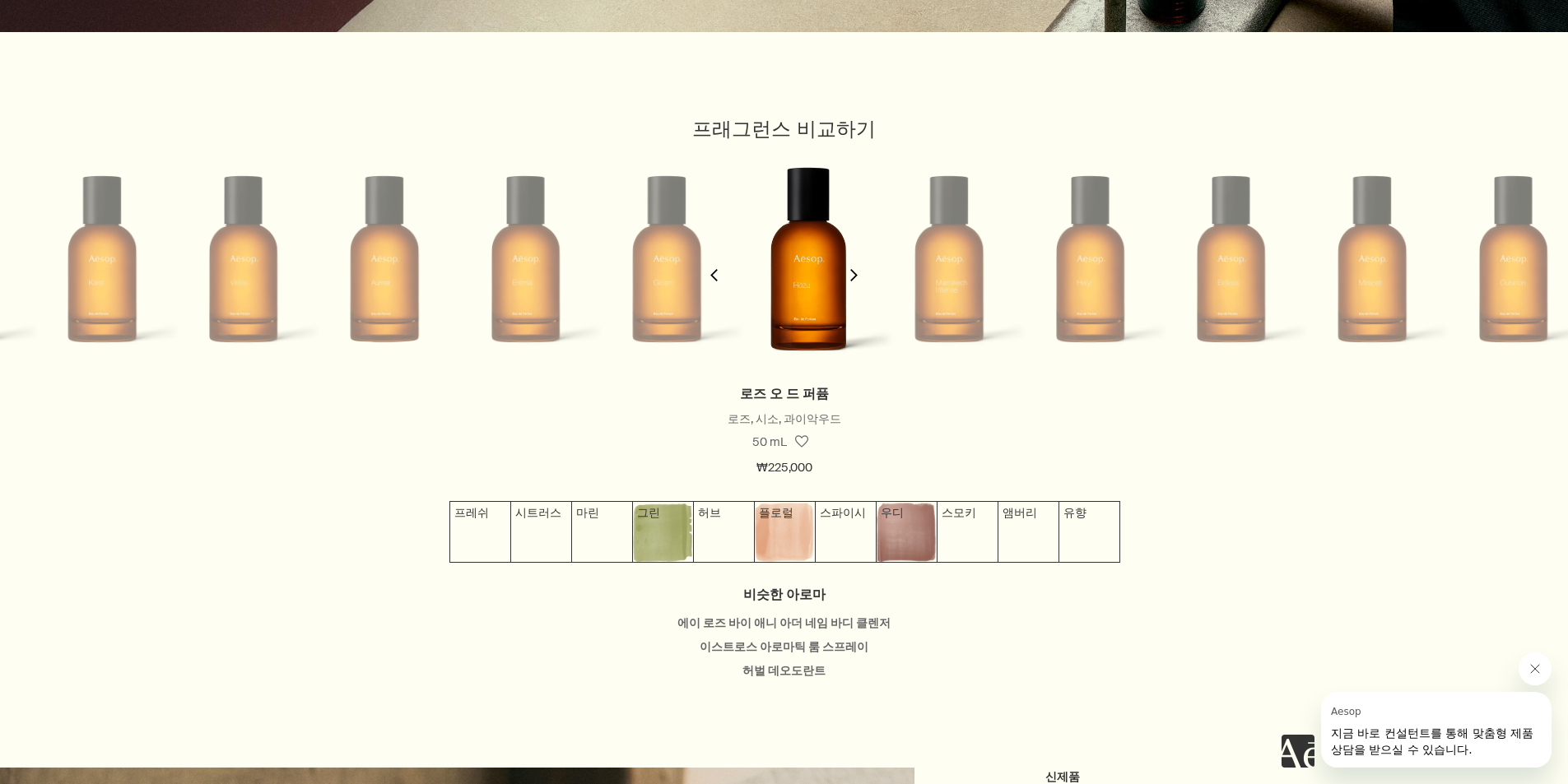
click at [721, 269] on button "chevron" at bounding box center [714, 265] width 33 height 236
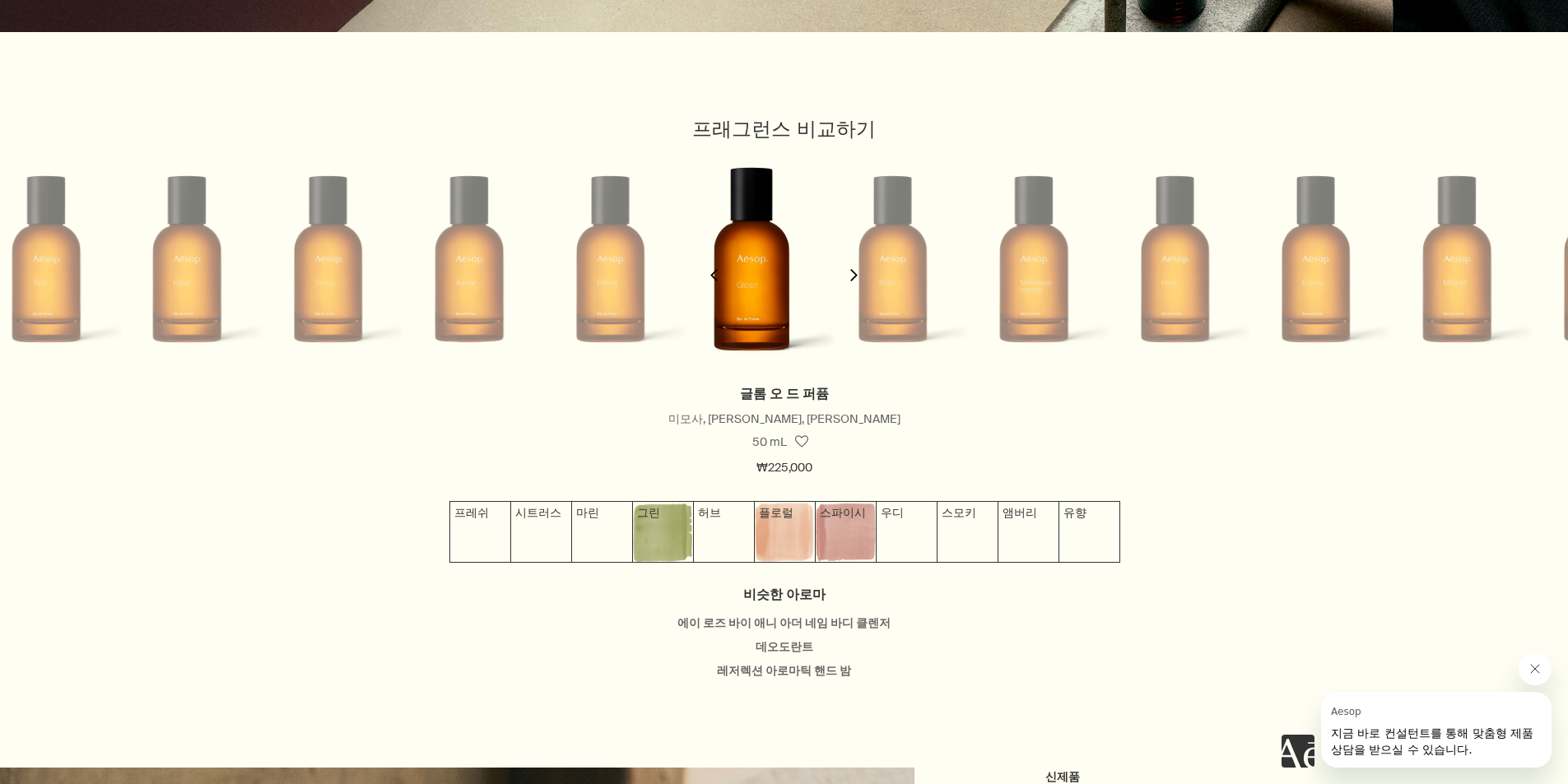
click at [721, 269] on button "chevron" at bounding box center [714, 265] width 33 height 236
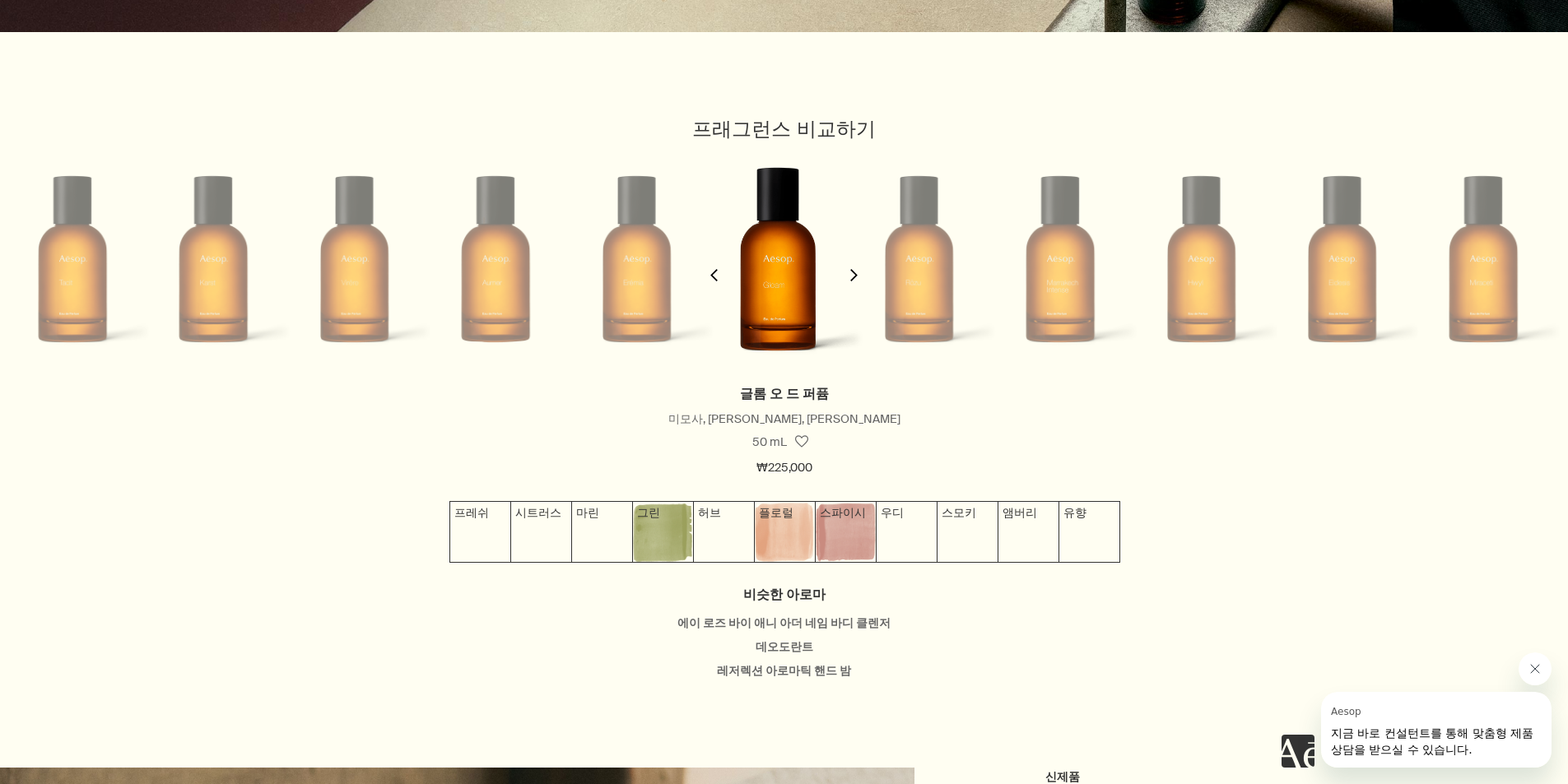
click at [721, 269] on button "chevron" at bounding box center [714, 265] width 33 height 236
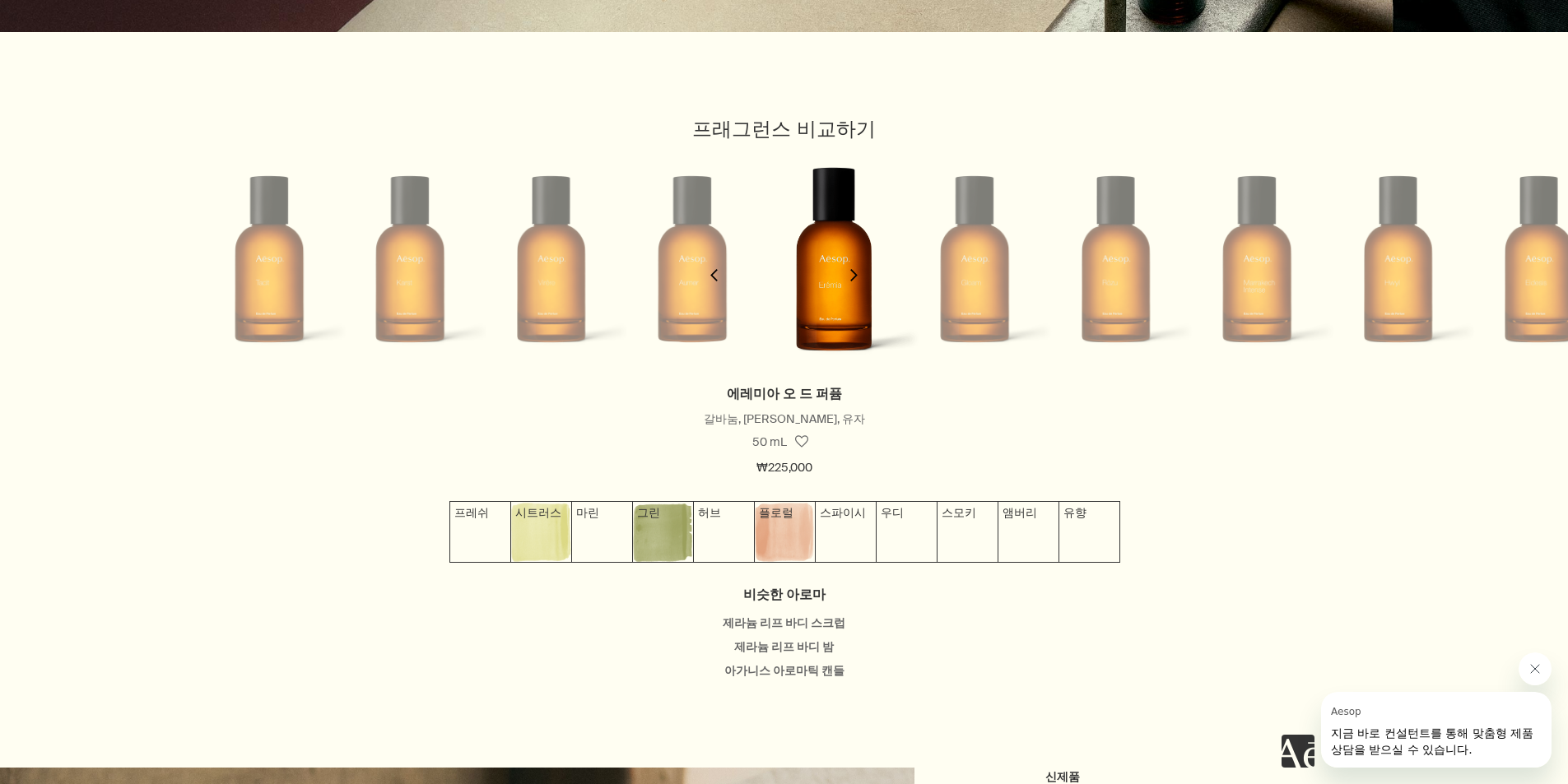
click at [721, 269] on button "chevron" at bounding box center [714, 265] width 33 height 236
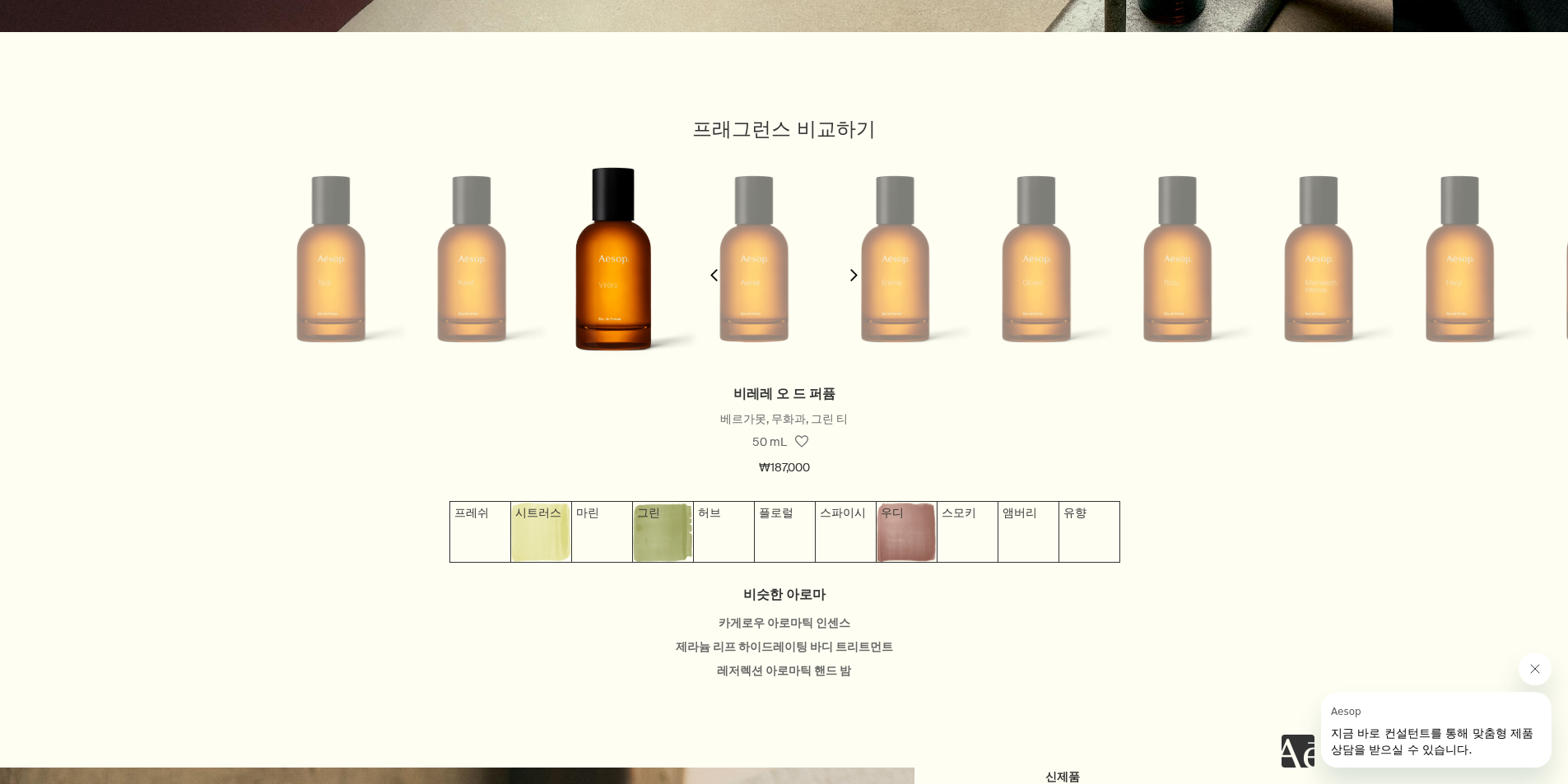
click at [721, 269] on button "chevron" at bounding box center [714, 265] width 33 height 236
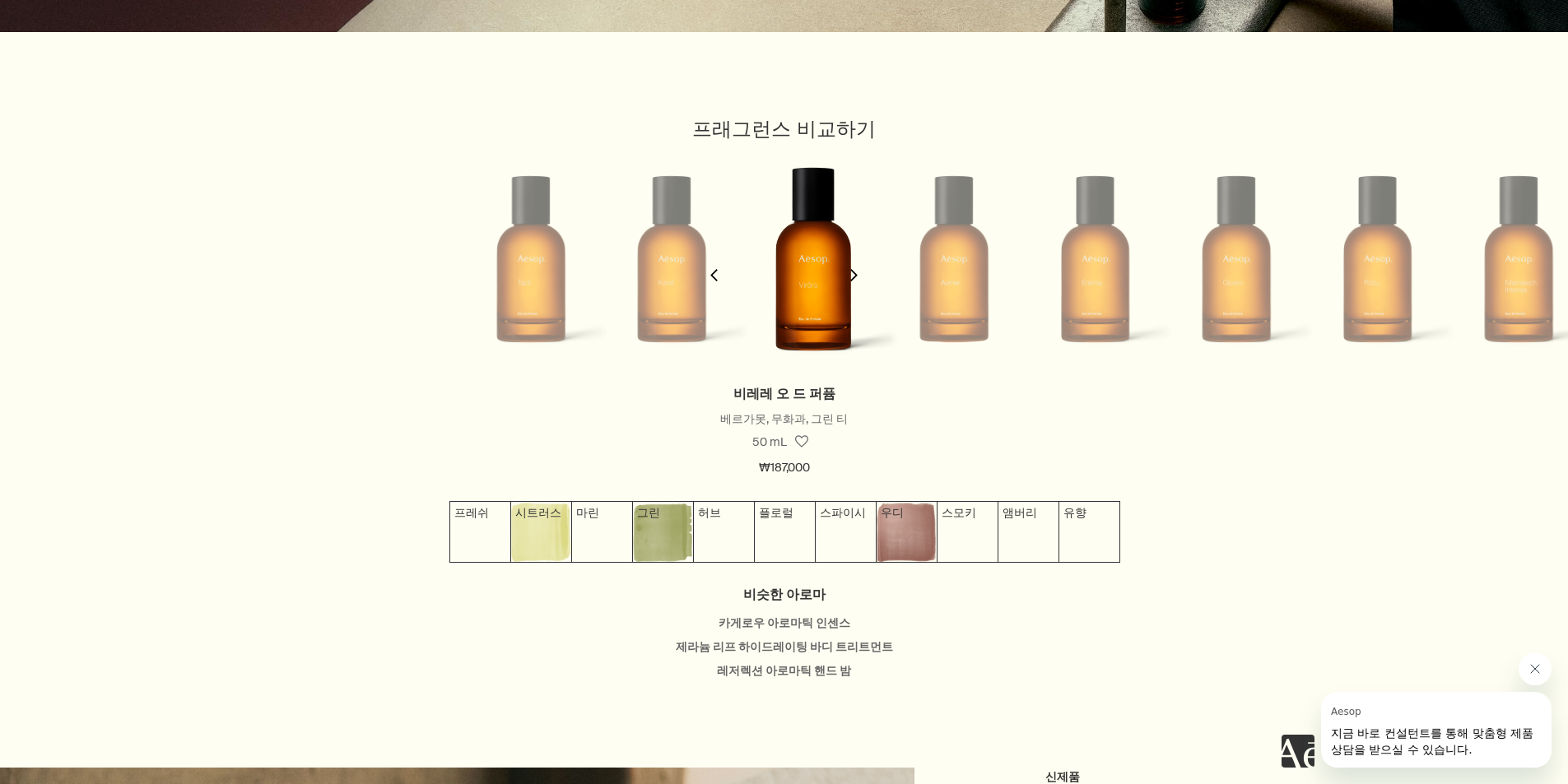
click at [721, 269] on button "chevron" at bounding box center [714, 265] width 33 height 236
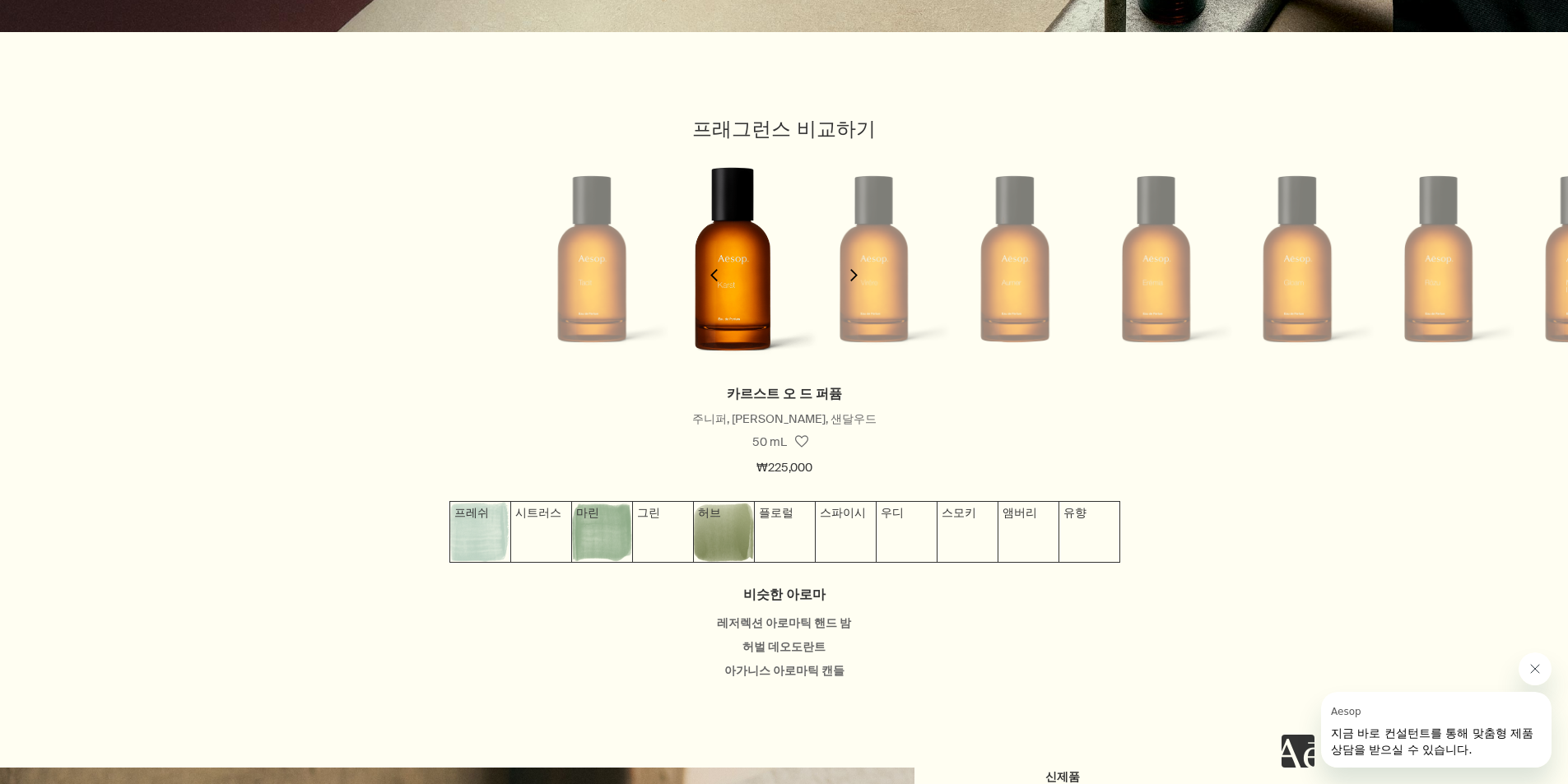
scroll to position [0, 8]
